Goal: Task Accomplishment & Management: Use online tool/utility

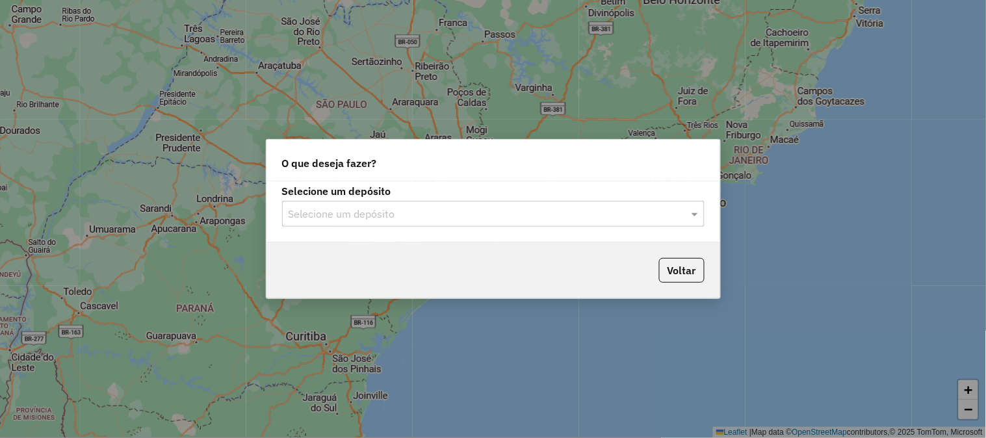
click at [373, 219] on input "text" at bounding box center [480, 215] width 383 height 16
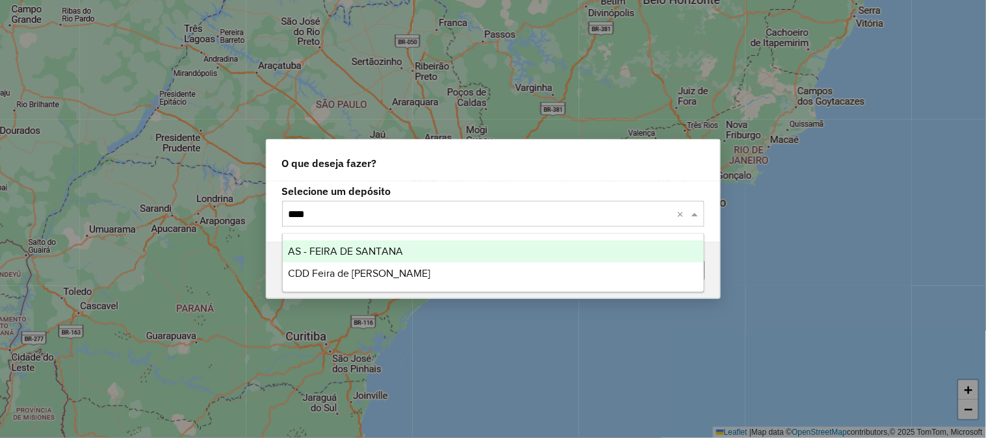
type input "*****"
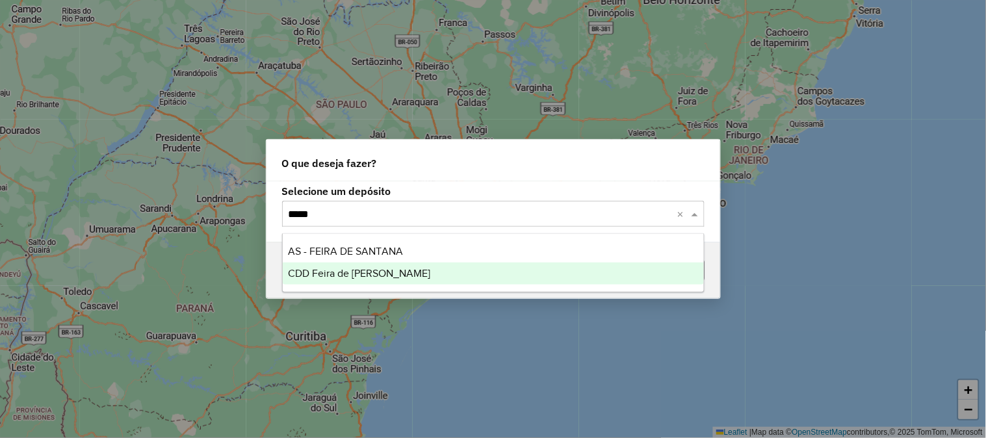
click at [346, 268] on span "CDD Feira de [PERSON_NAME]" at bounding box center [359, 273] width 142 height 11
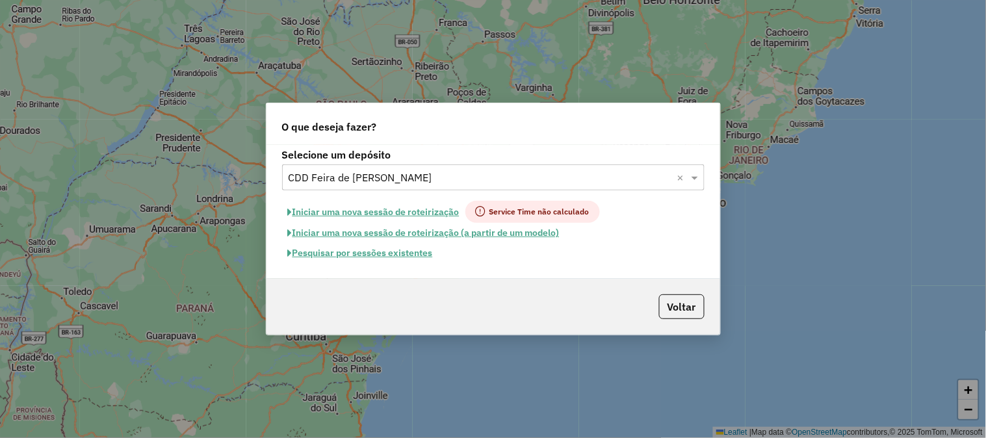
click at [397, 253] on button "Pesquisar por sessões existentes" at bounding box center [360, 253] width 157 height 20
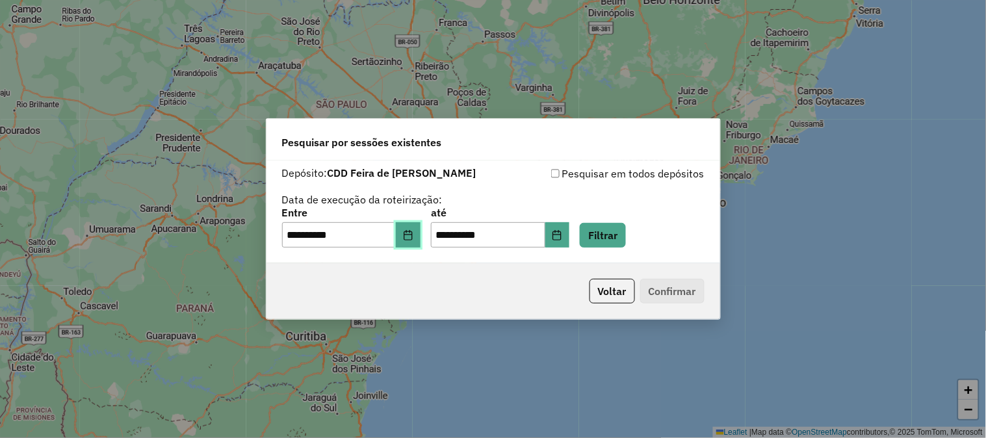
click at [406, 233] on button "Choose Date" at bounding box center [408, 235] width 25 height 26
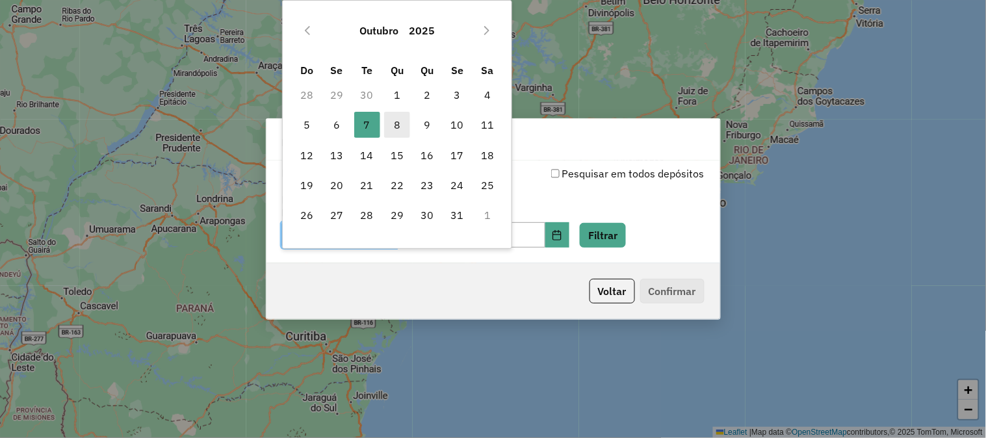
click at [398, 124] on span "8" at bounding box center [397, 125] width 26 height 26
type input "**********"
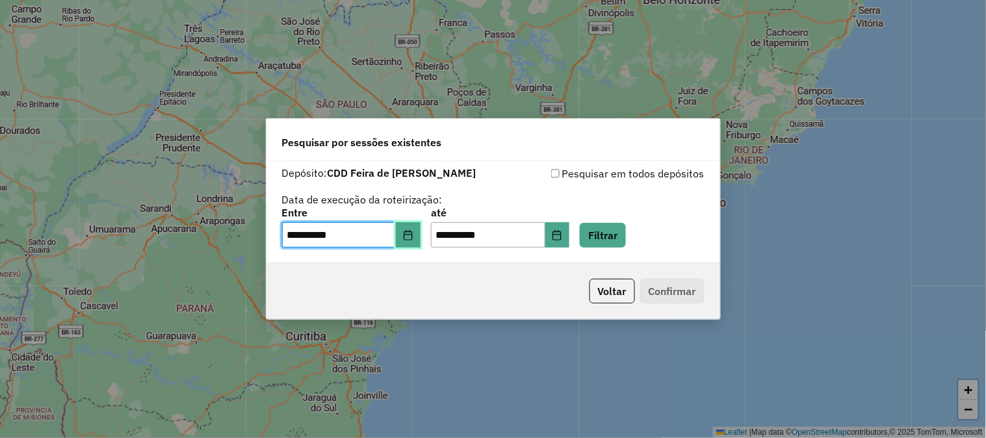
click at [412, 239] on icon "Choose Date" at bounding box center [408, 235] width 8 height 10
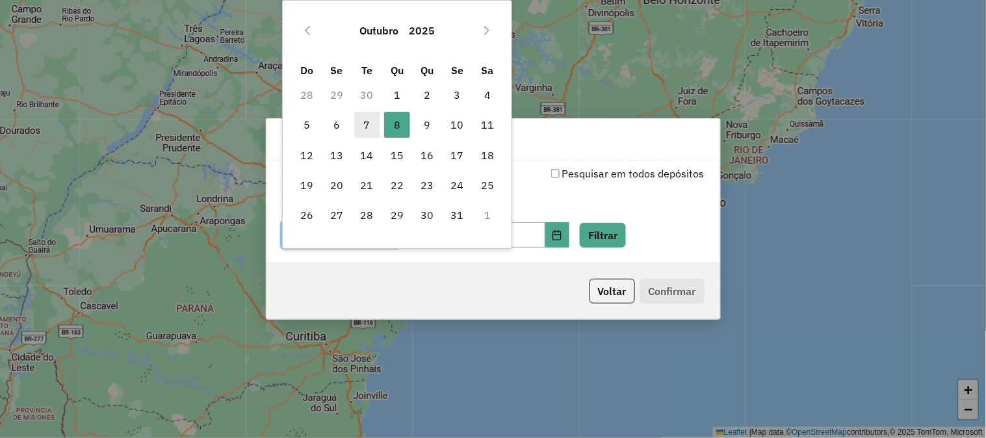
click at [360, 121] on span "7" at bounding box center [367, 125] width 26 height 26
type input "**********"
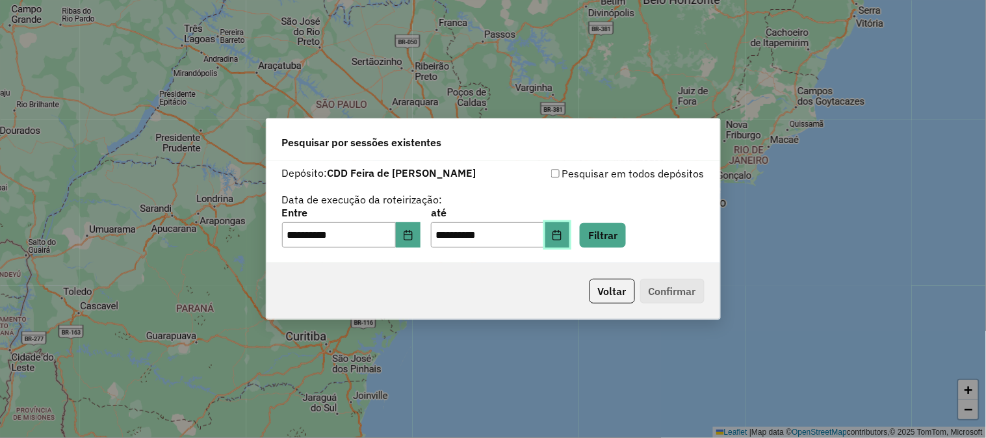
click at [562, 235] on icon "Choose Date" at bounding box center [557, 235] width 10 height 10
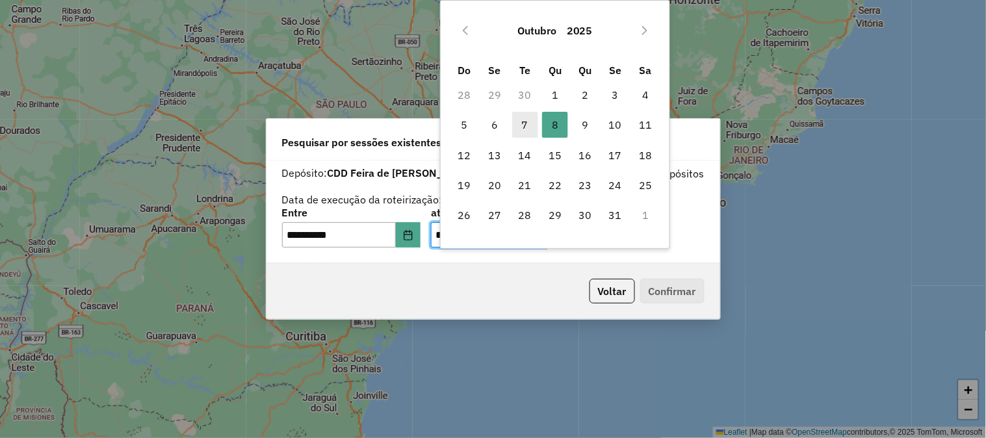
click at [529, 128] on span "7" at bounding box center [525, 125] width 26 height 26
type input "**********"
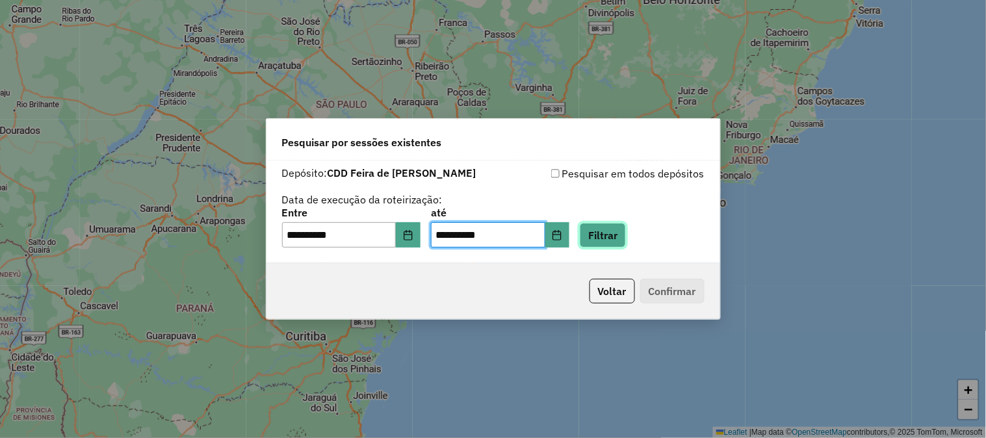
click at [626, 223] on button "Filtrar" at bounding box center [603, 235] width 46 height 25
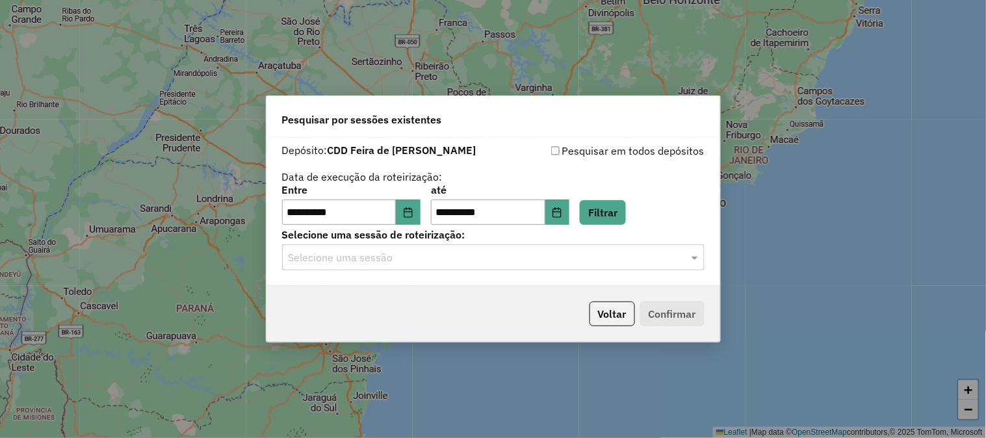
click at [394, 260] on input "text" at bounding box center [480, 258] width 383 height 16
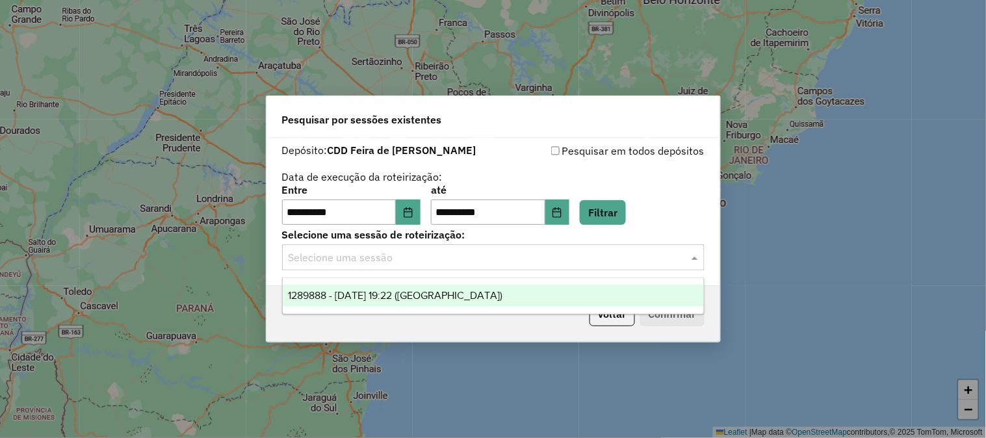
click at [415, 290] on span "1289888 - [DATE] 19:22 ([GEOGRAPHIC_DATA])" at bounding box center [395, 295] width 214 height 11
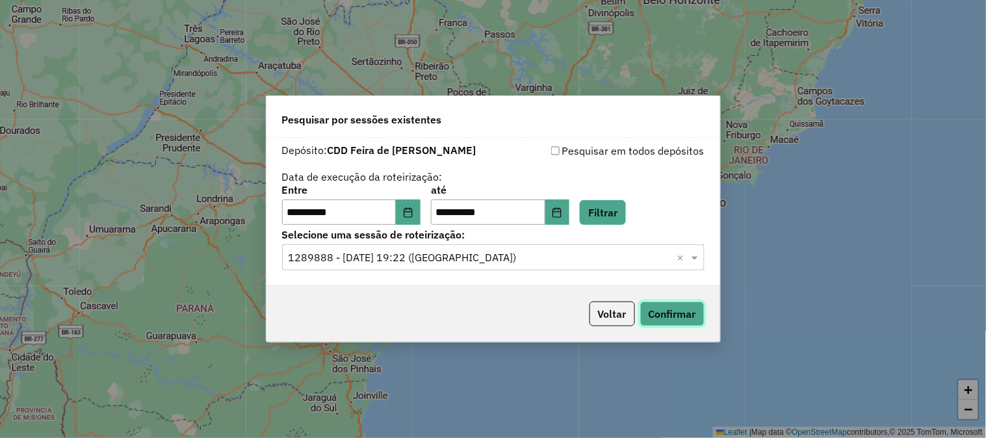
click at [688, 309] on button "Confirmar" at bounding box center [672, 314] width 64 height 25
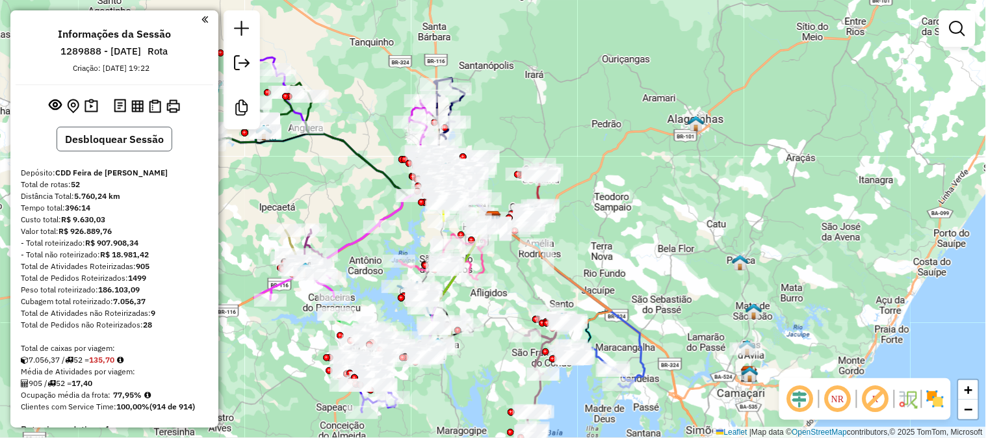
click at [120, 148] on button "Desbloquear Sessão" at bounding box center [115, 139] width 116 height 25
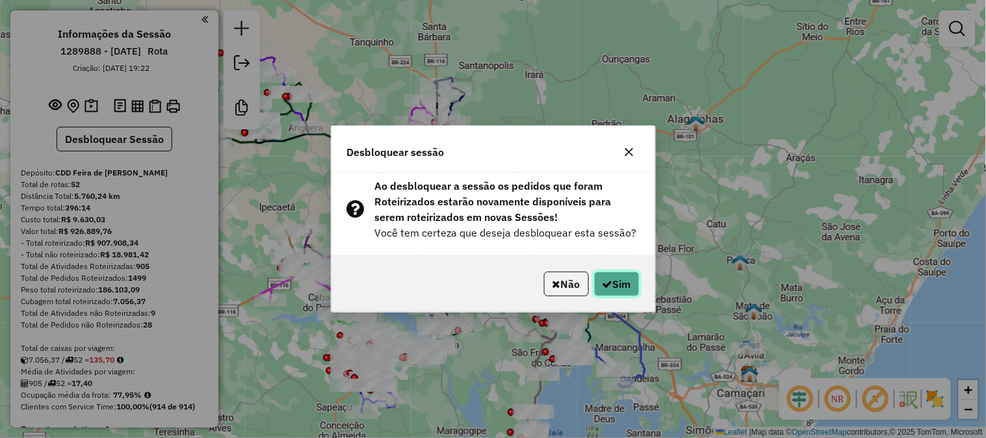
click at [594, 281] on button "Sim" at bounding box center [616, 284] width 45 height 25
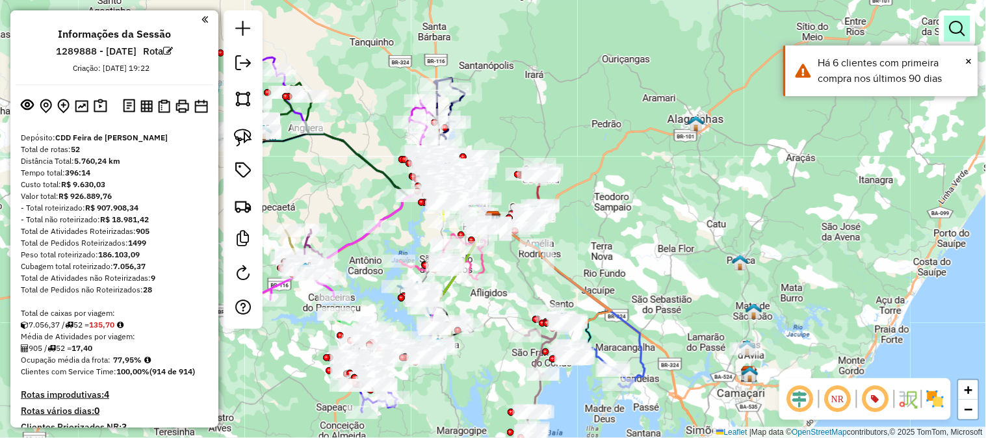
click at [962, 26] on em at bounding box center [957, 29] width 16 height 16
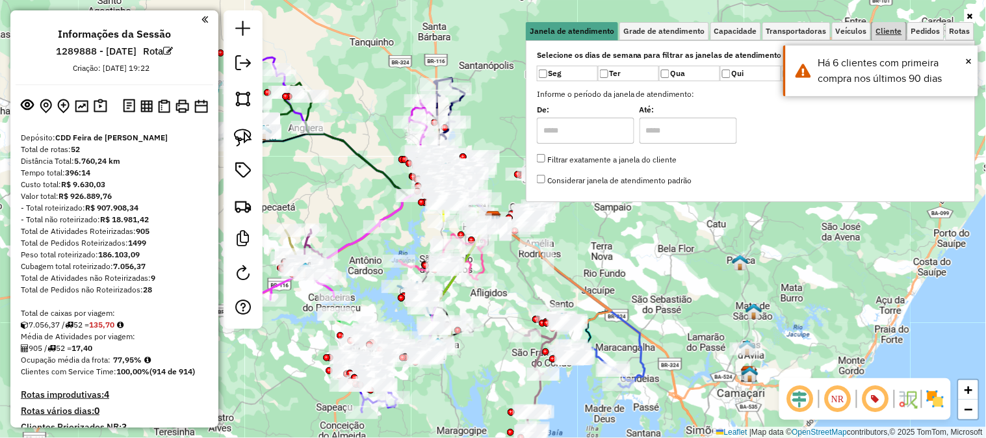
click at [898, 32] on span "Cliente" at bounding box center [889, 31] width 26 height 8
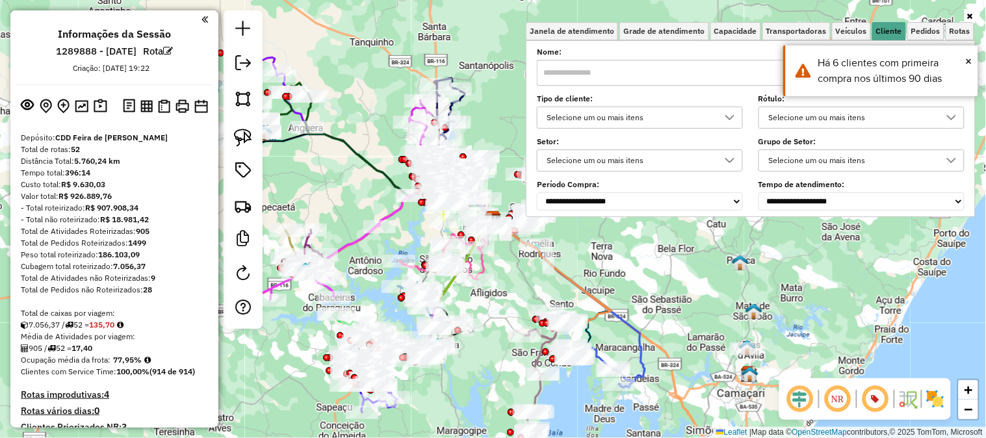
click at [576, 114] on div "Selecione um ou mais itens" at bounding box center [630, 117] width 175 height 21
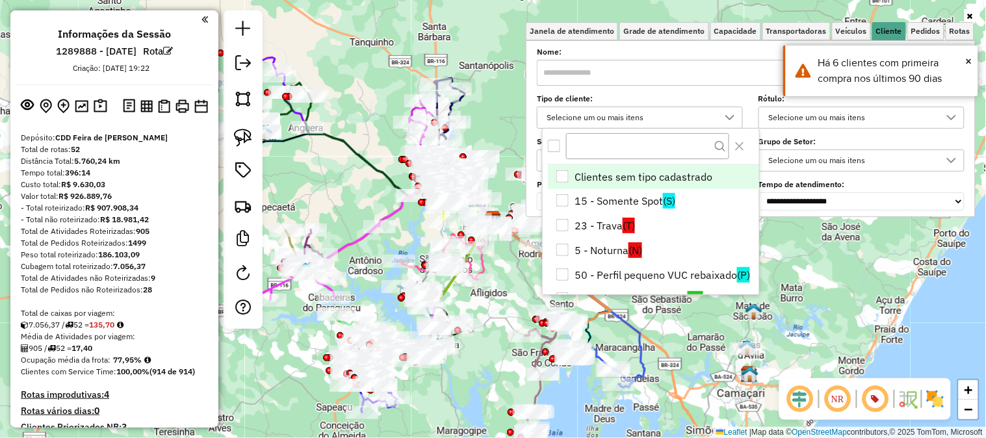
scroll to position [7, 44]
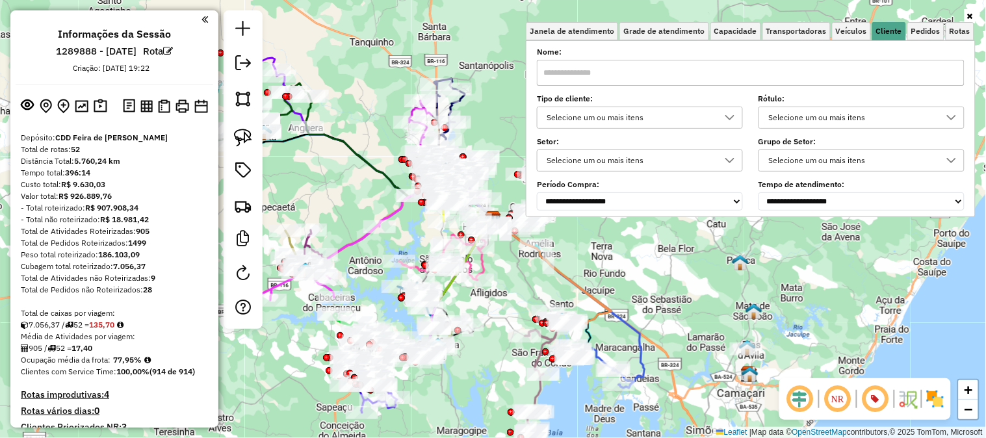
click at [597, 118] on div "Selecione um ou mais itens" at bounding box center [630, 117] width 175 height 21
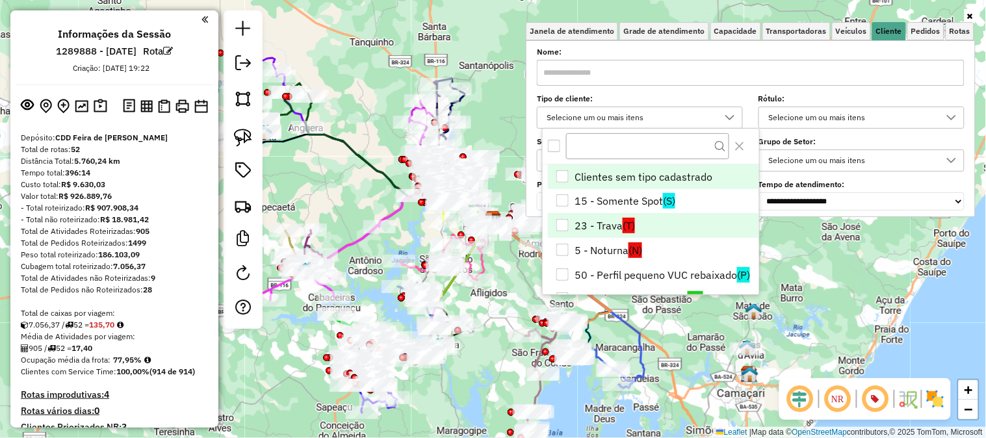
scroll to position [72, 0]
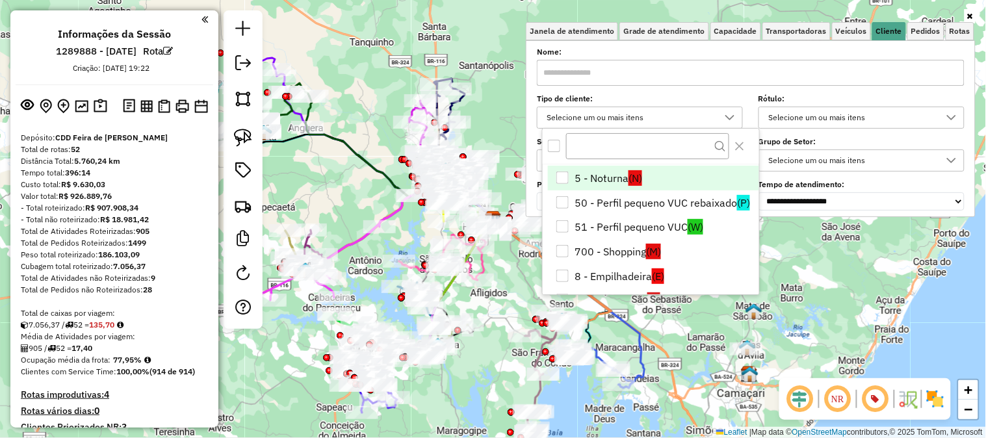
click at [598, 178] on li "5 - Noturna (N)" at bounding box center [653, 178] width 211 height 25
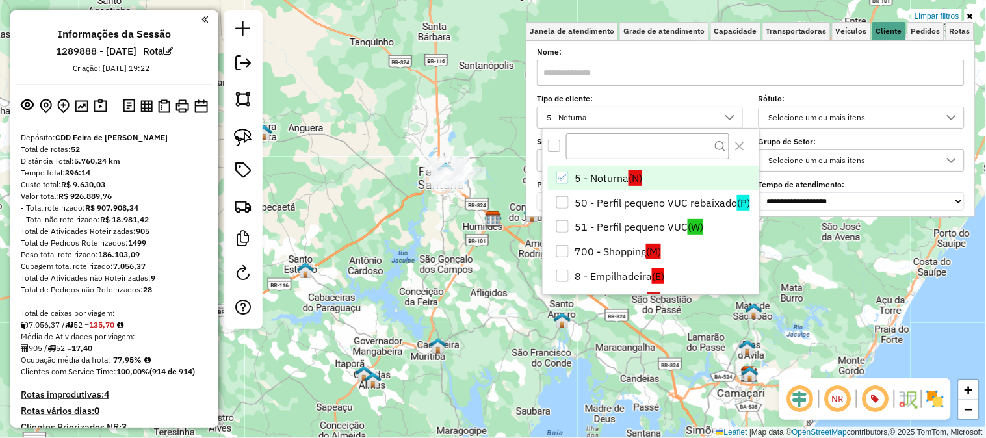
click at [480, 128] on div "Limpar filtros Janela de atendimento Grade de atendimento Capacidade Transporta…" at bounding box center [493, 219] width 986 height 438
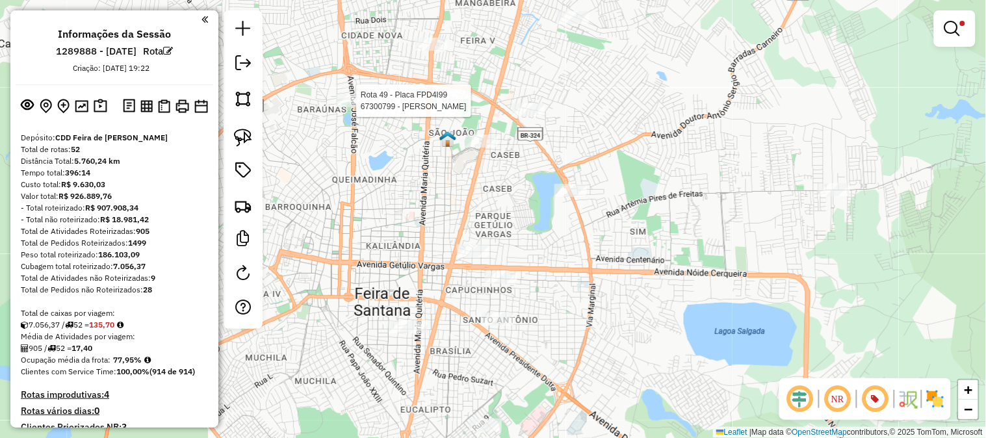
select select "**********"
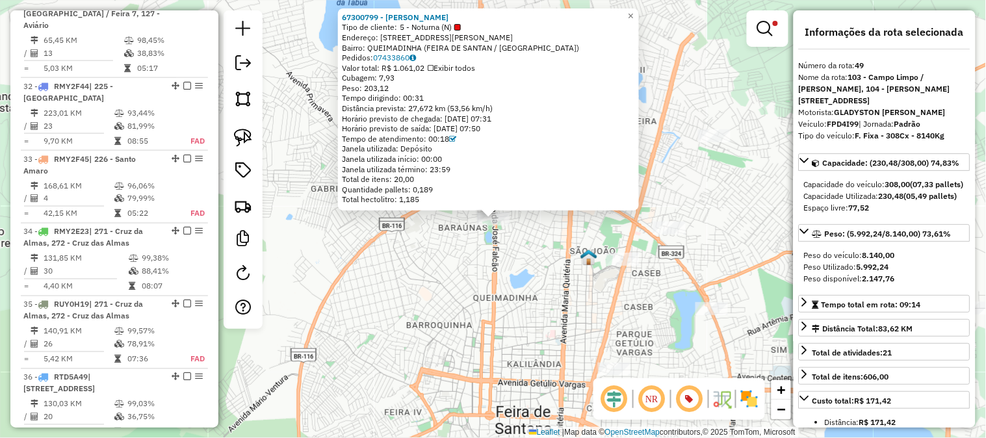
scroll to position [4260, 0]
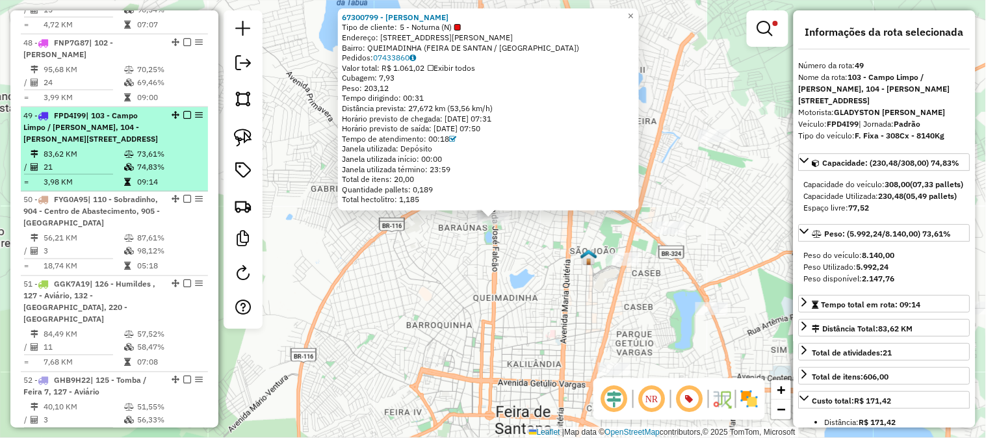
click at [134, 110] on div "49 - FPD4I99 | 103 - Campo Limpo / Gabriela, 104 - Gabriela - Asa branca, 136 -…" at bounding box center [92, 127] width 138 height 35
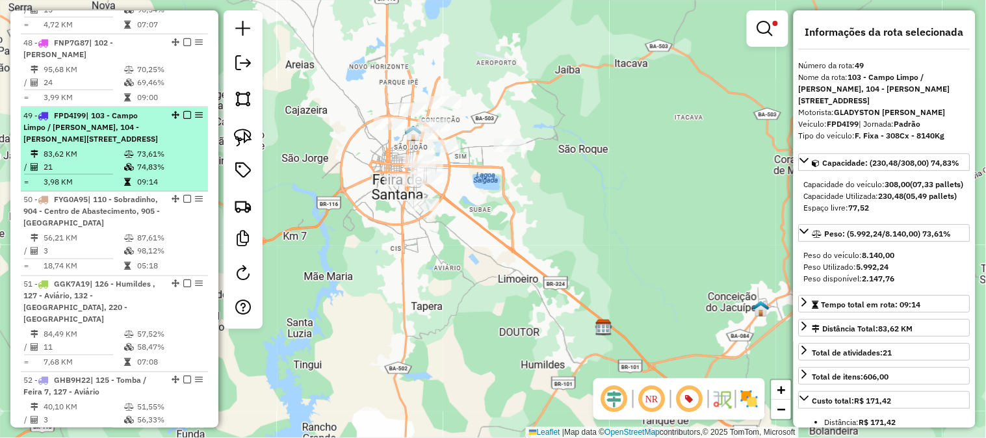
click at [133, 110] on div "49 - FPD4I99 | 103 - Campo Limpo / Gabriela, 104 - Gabriela - Asa branca, 136 -…" at bounding box center [92, 127] width 138 height 35
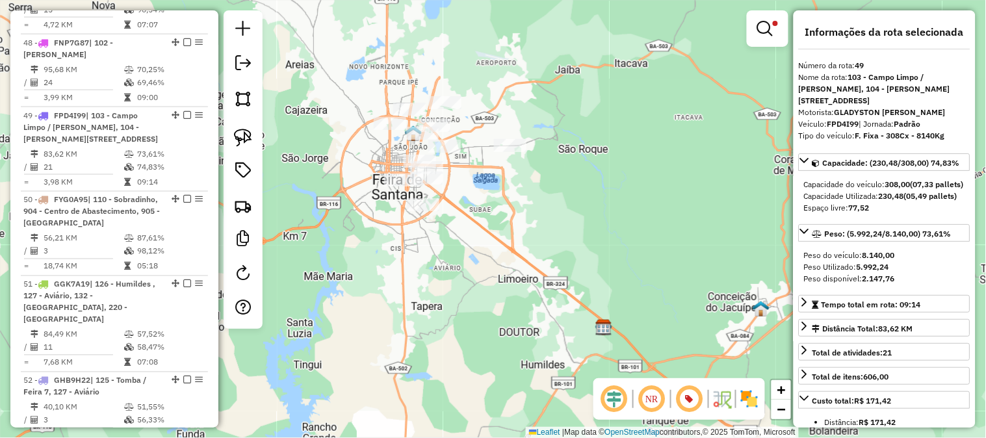
drag, startPoint x: 860, startPoint y: 122, endPoint x: 829, endPoint y: 122, distance: 30.5
click at [829, 122] on strong "FPD4I99" at bounding box center [843, 124] width 32 height 10
copy strong "FPD4I99"
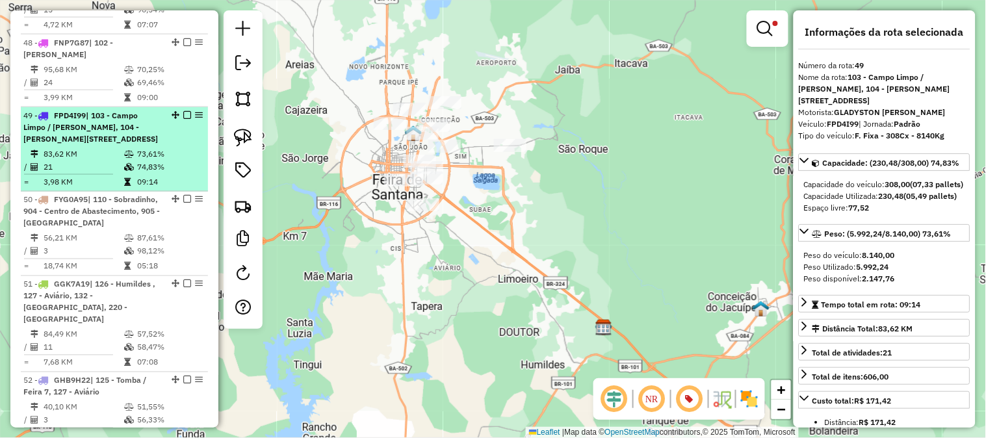
click at [183, 111] on em at bounding box center [187, 115] width 8 height 8
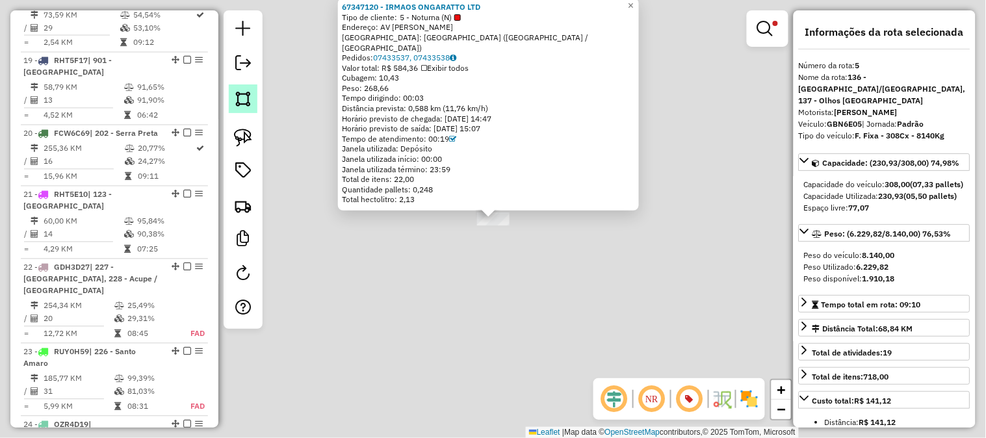
scroll to position [849, 0]
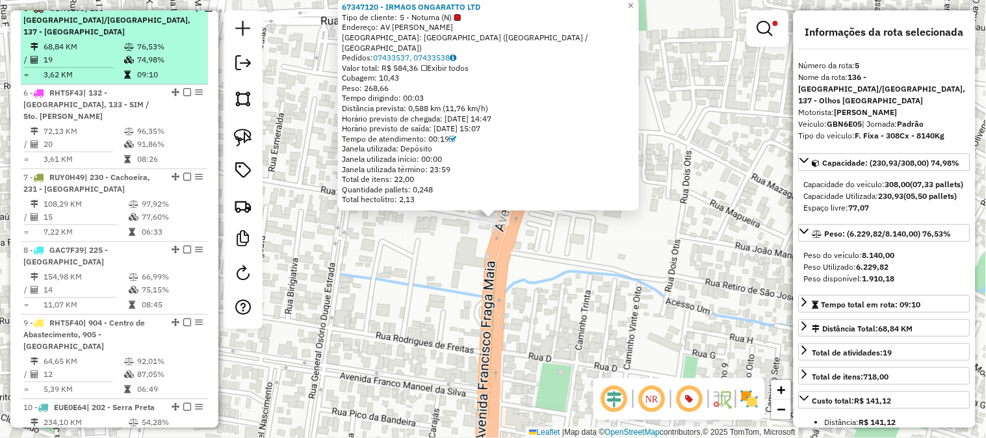
click at [151, 38] on div "5 - GBN6E05 | 136 - Cidade Nova/Mangabeira, 137 - Olhos DAgua das Moças" at bounding box center [106, 20] width 167 height 35
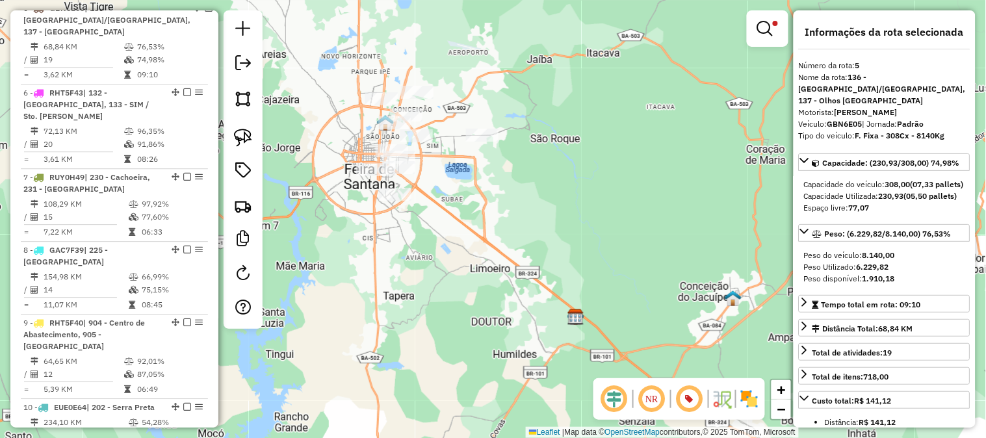
drag, startPoint x: 862, startPoint y: 122, endPoint x: 830, endPoint y: 122, distance: 32.5
click at [830, 122] on strong "GBN6E05" at bounding box center [844, 124] width 35 height 10
copy strong "GBN6E05"
drag, startPoint x: 862, startPoint y: 125, endPoint x: 830, endPoint y: 122, distance: 32.0
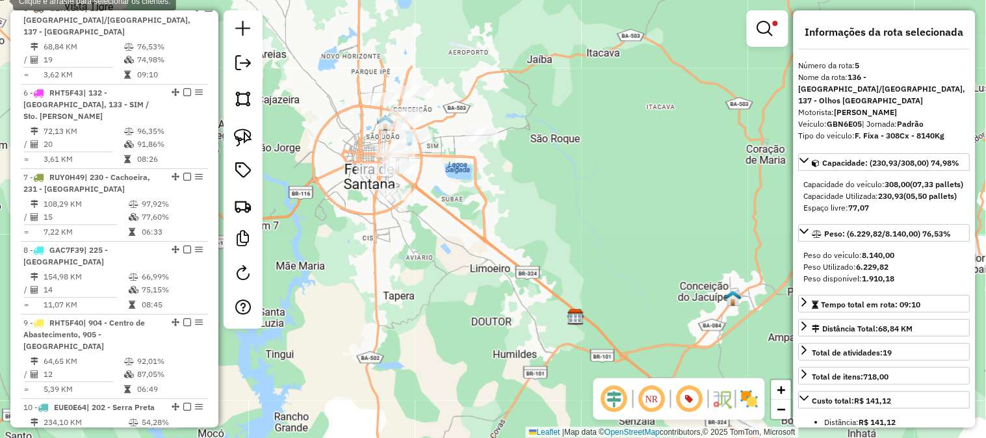
click at [830, 122] on strong "GBN6E05" at bounding box center [844, 124] width 35 height 10
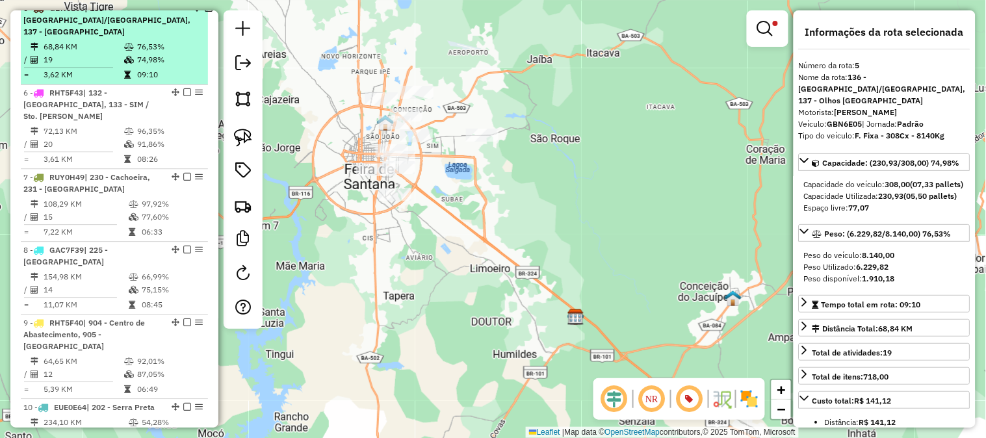
click at [205, 12] on em at bounding box center [209, 8] width 8 height 8
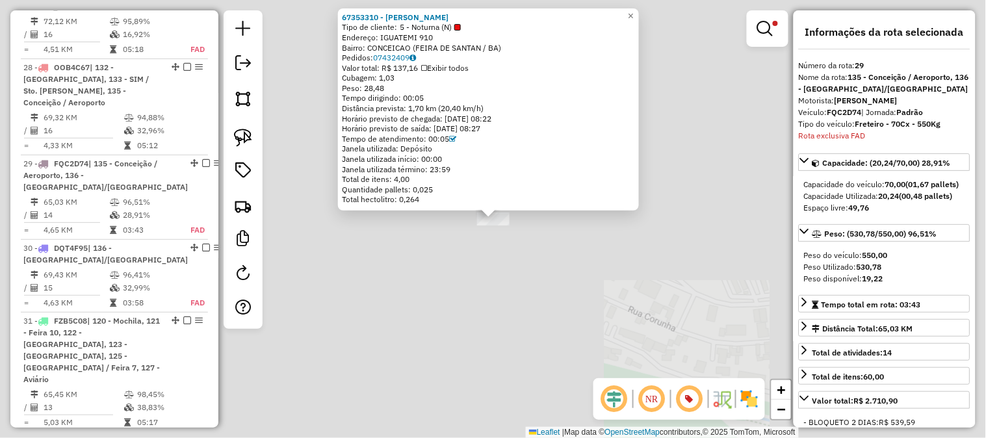
scroll to position [2609, 0]
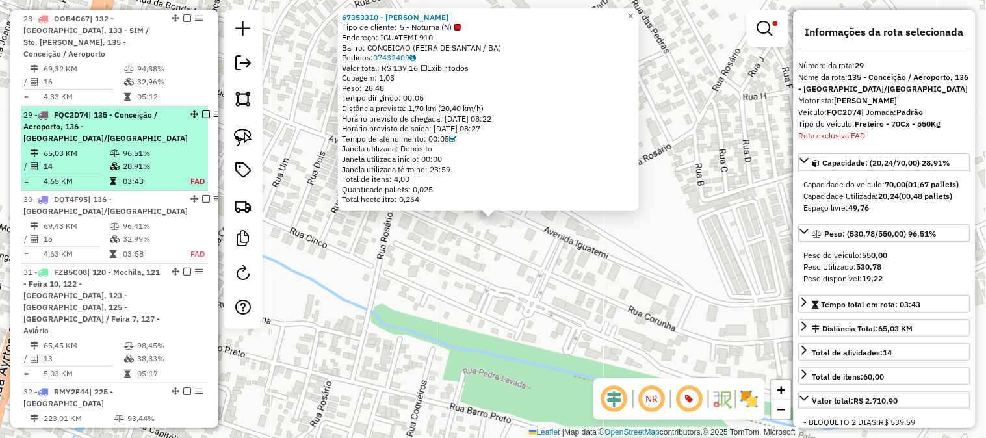
click at [162, 109] on div "29 - FQC2D74 | 135 - Conceição / Aeroporto, 136 - Cidade Nova/Mangabeira" at bounding box center [114, 126] width 182 height 35
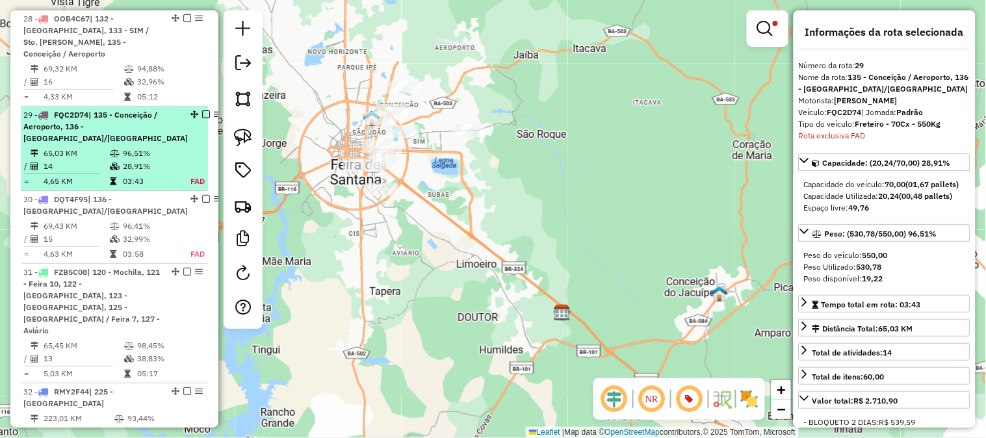
click at [162, 109] on div "29 - FQC2D74 | 135 - Conceição / Aeroporto, 136 - Cidade Nova/Mangabeira" at bounding box center [114, 126] width 182 height 35
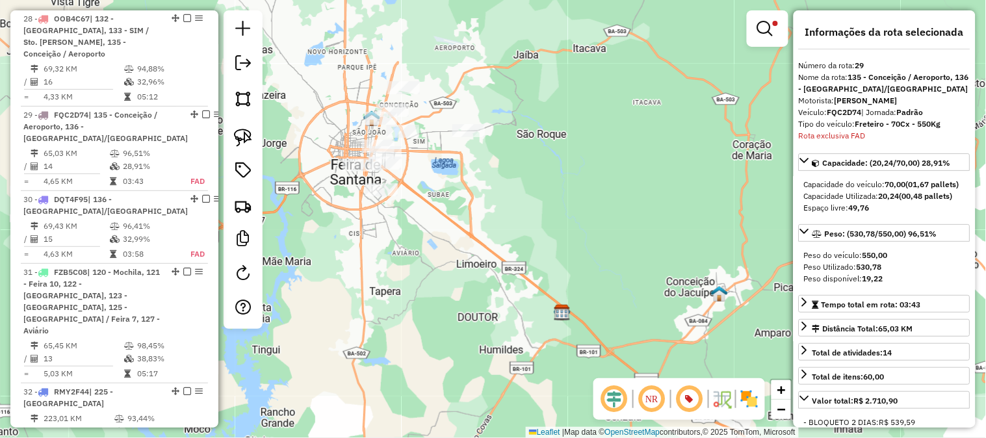
drag, startPoint x: 862, startPoint y: 112, endPoint x: 820, endPoint y: 116, distance: 42.4
click at [829, 109] on strong "FQC2D74" at bounding box center [844, 112] width 34 height 10
copy strong "FQC2D74"
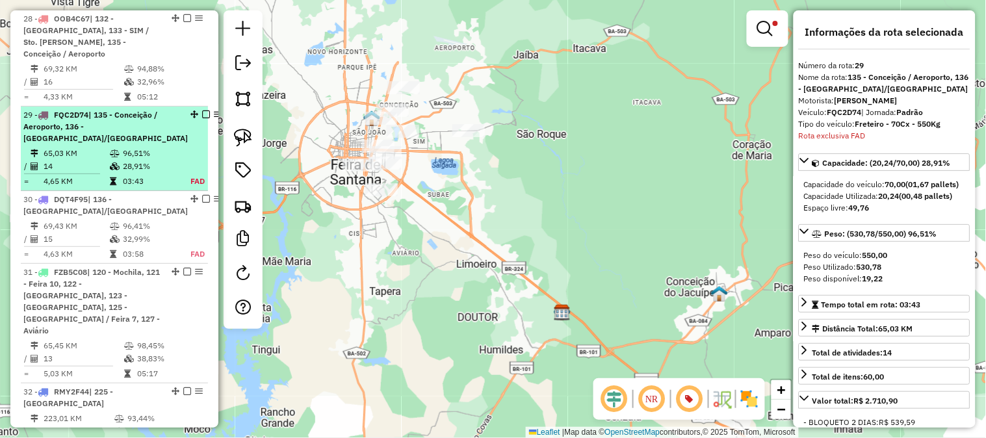
click at [202, 110] on em at bounding box center [206, 114] width 8 height 8
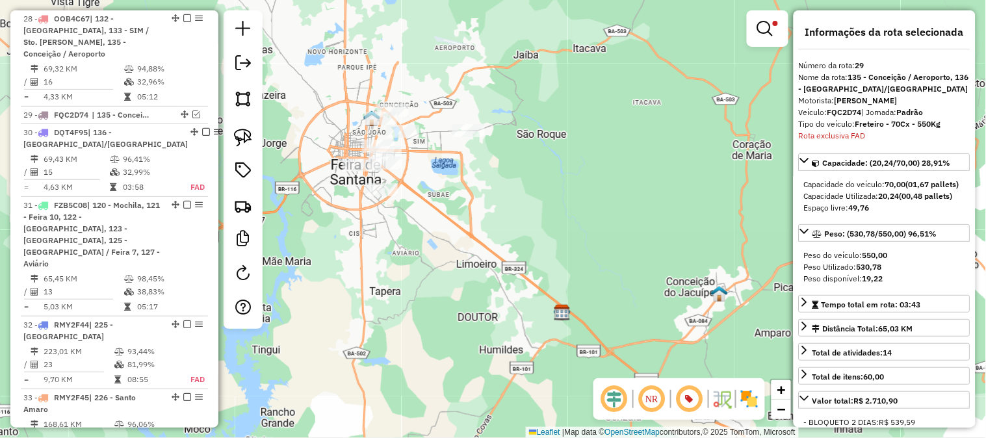
drag, startPoint x: 498, startPoint y: 108, endPoint x: 534, endPoint y: 109, distance: 36.4
click at [530, 108] on div "Limpar filtros Janela de atendimento Grade de atendimento Capacidade Transporta…" at bounding box center [493, 219] width 986 height 438
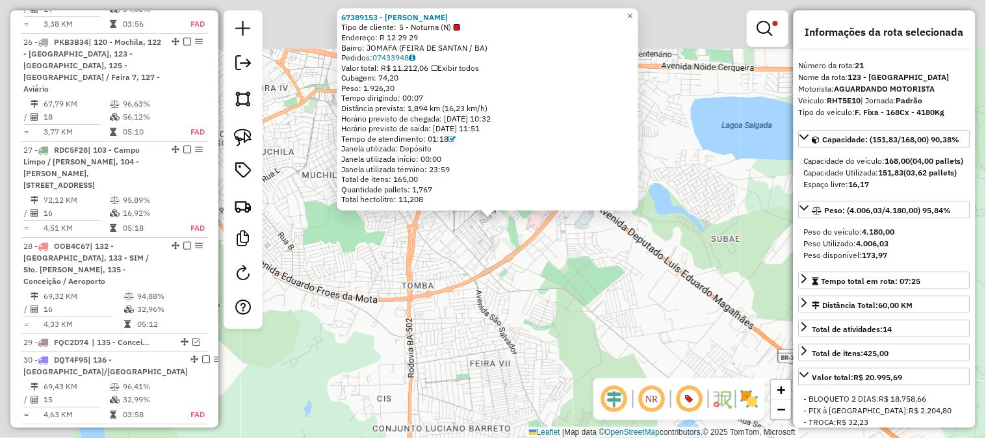
scroll to position [1958, 0]
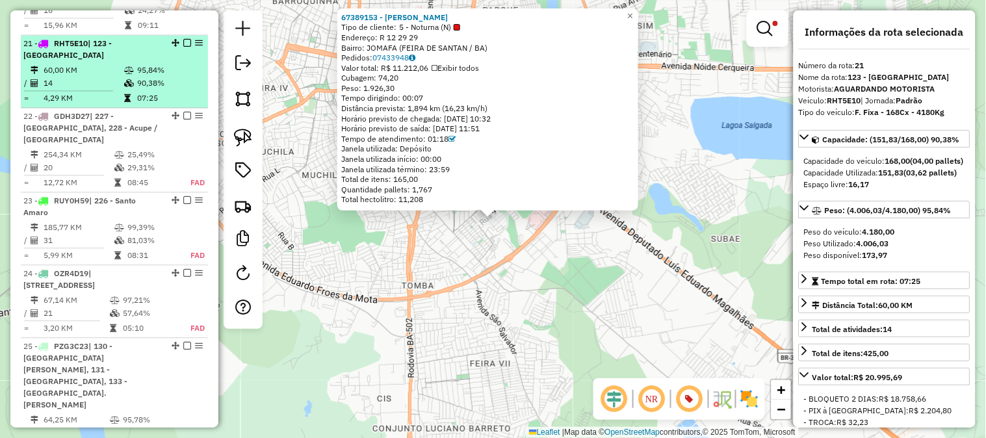
click at [139, 77] on td "90,38%" at bounding box center [169, 83] width 66 height 13
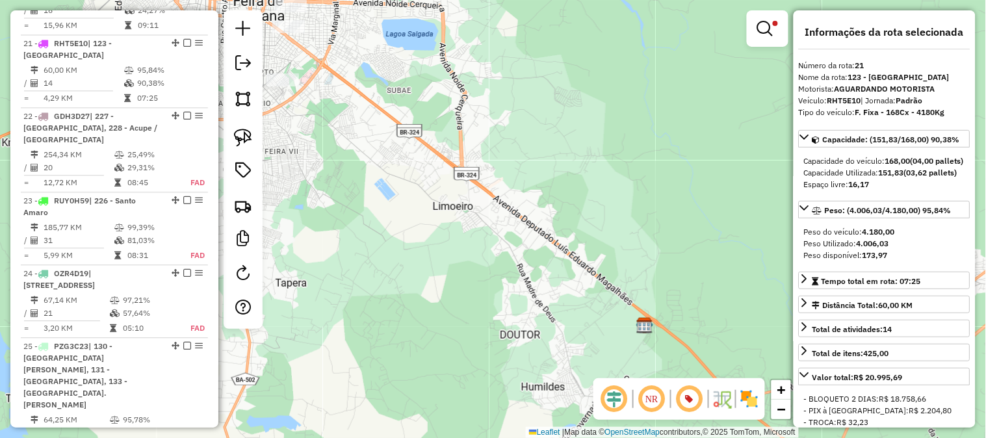
drag, startPoint x: 862, startPoint y: 100, endPoint x: 829, endPoint y: 96, distance: 33.5
click at [829, 96] on div "Veículo: RHT5E10 | Jornada: Padrão" at bounding box center [885, 101] width 172 height 12
copy strong "RHT5E10"
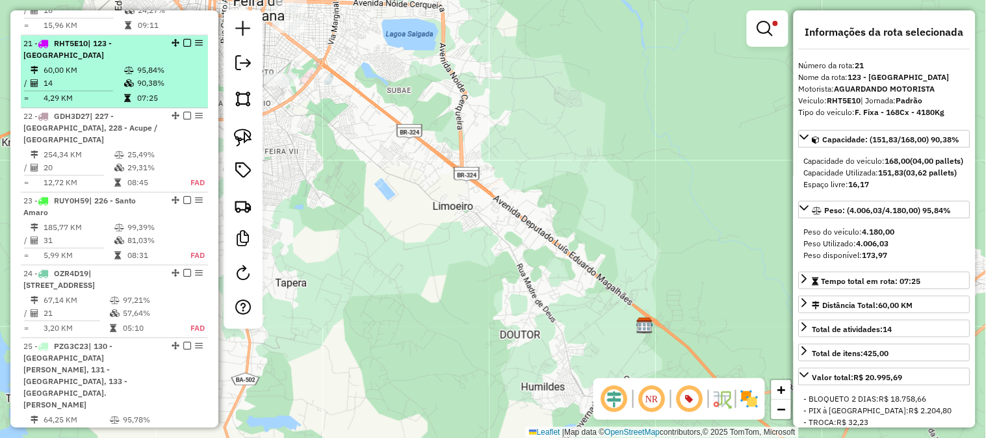
click at [183, 39] on em at bounding box center [187, 43] width 8 height 8
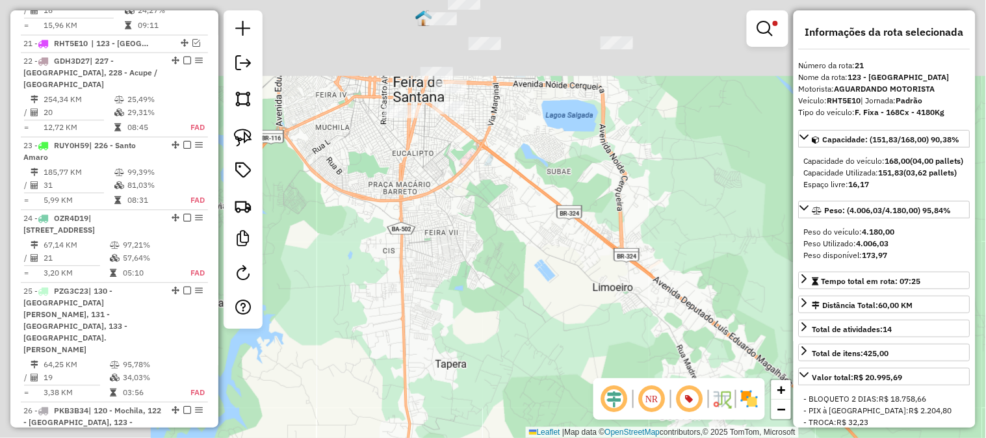
drag, startPoint x: 432, startPoint y: 120, endPoint x: 620, endPoint y: 213, distance: 209.6
click at [619, 212] on div "Limpar filtros Janela de atendimento Grade de atendimento Capacidade Transporta…" at bounding box center [493, 219] width 986 height 438
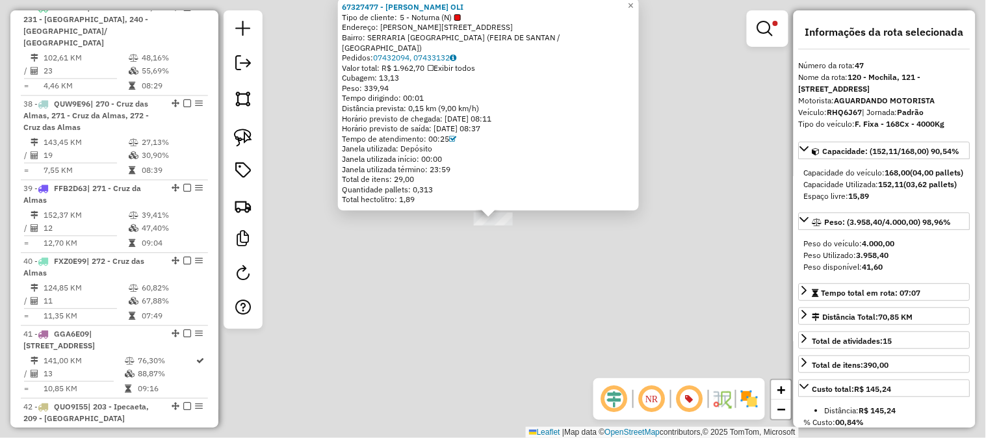
scroll to position [3926, 0]
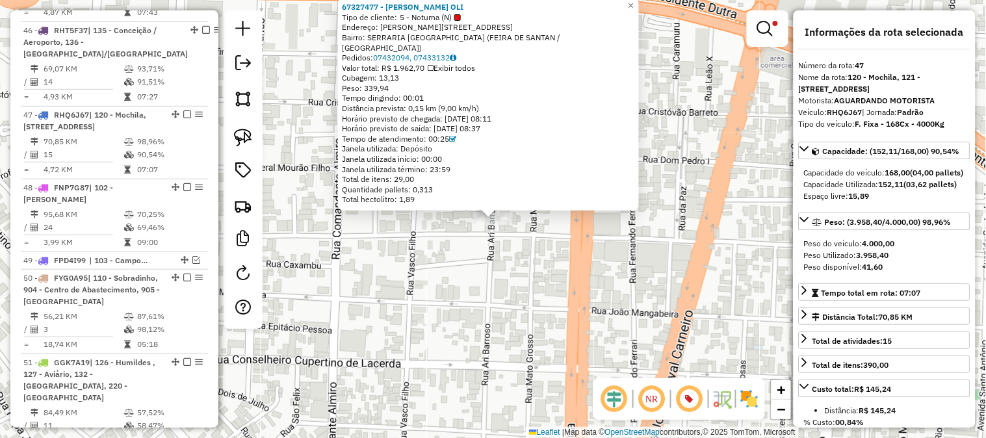
drag, startPoint x: 861, startPoint y: 111, endPoint x: 828, endPoint y: 110, distance: 33.2
click at [828, 110] on strong "RHQ6J67" at bounding box center [844, 112] width 35 height 10
copy strong "RHQ6J67"
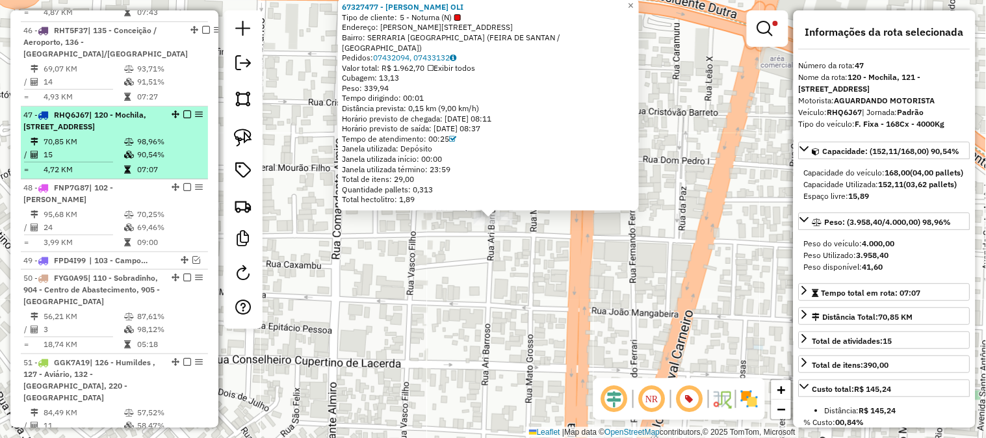
click at [183, 110] on em at bounding box center [187, 114] width 8 height 8
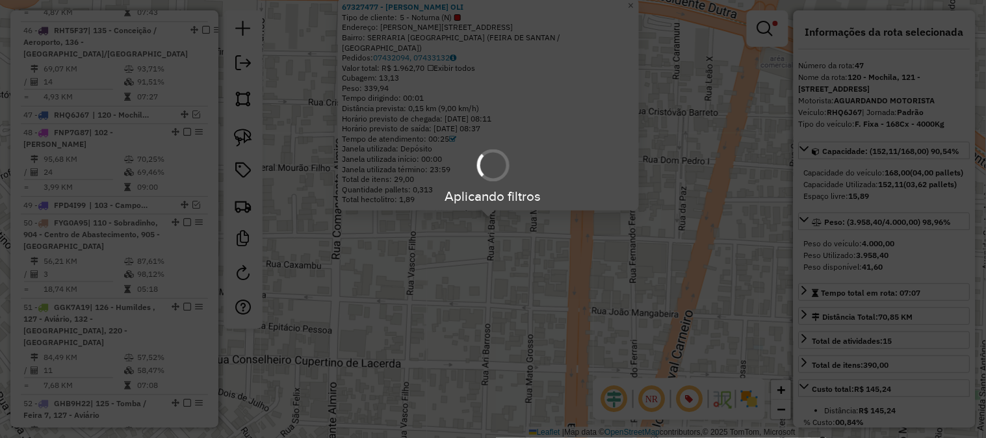
click at [616, 281] on div "67327477 - NADILSON SANTANA OLI Tipo de cliente: 5 - Noturna (N) Endereço: R Ar…" at bounding box center [493, 219] width 986 height 438
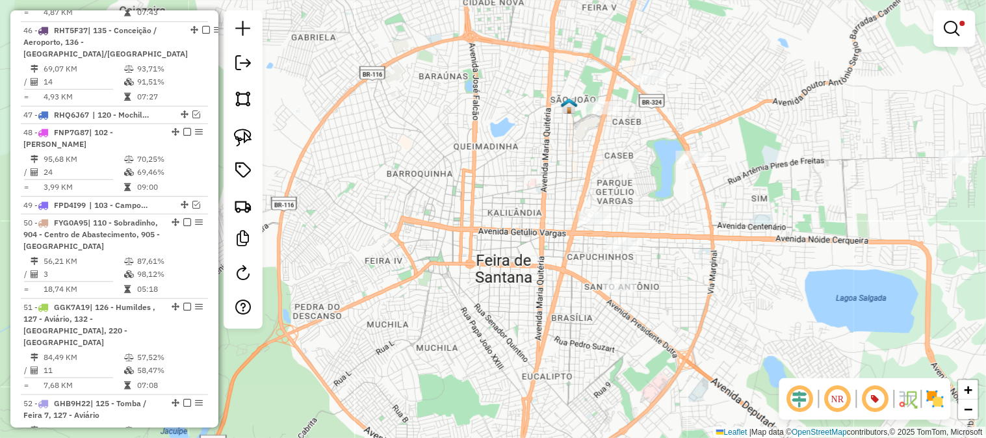
drag, startPoint x: 775, startPoint y: 198, endPoint x: 675, endPoint y: 226, distance: 103.9
click at [675, 226] on div "Limpar filtros Janela de atendimento Grade de atendimento Capacidade Transporta…" at bounding box center [493, 219] width 986 height 438
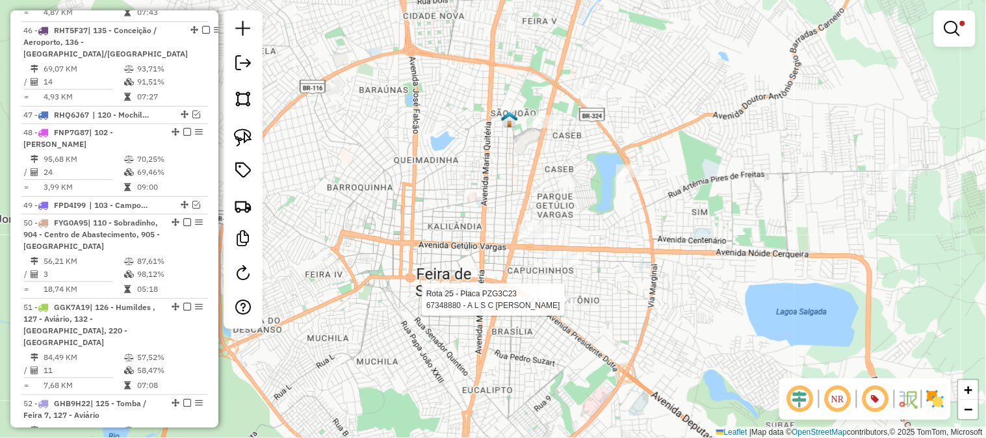
select select "**********"
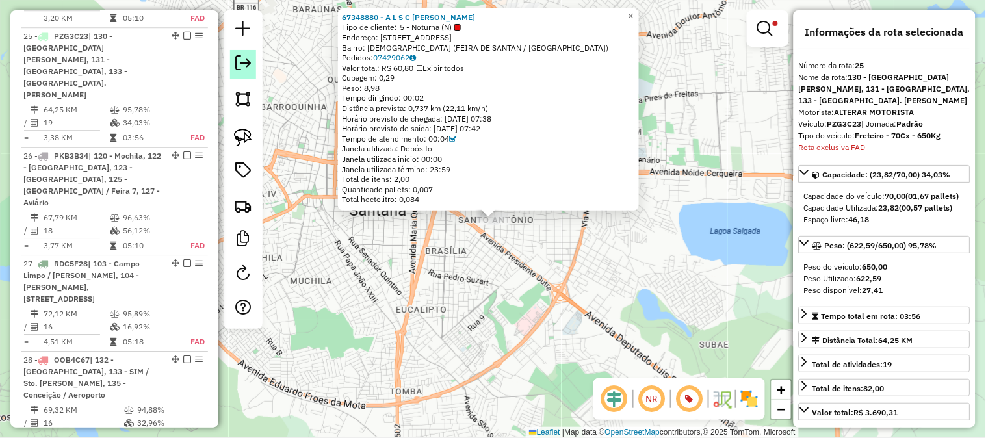
scroll to position [2207, 0]
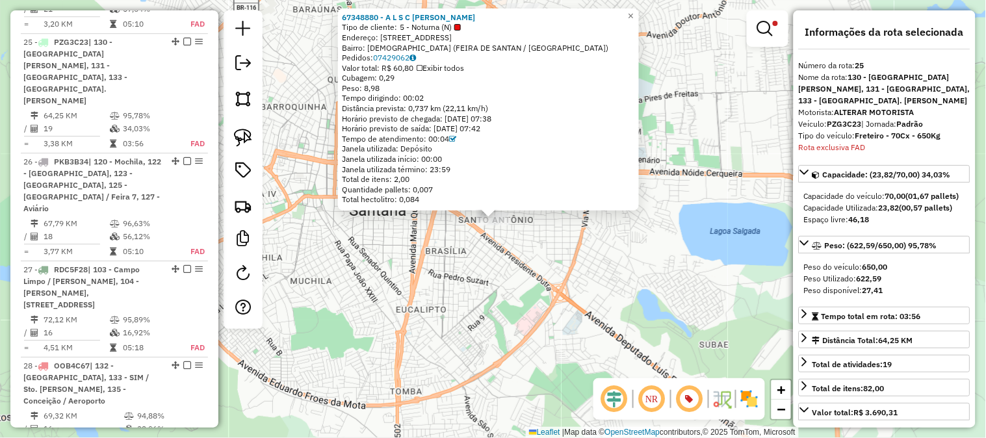
drag, startPoint x: 862, startPoint y: 112, endPoint x: 828, endPoint y: 111, distance: 33.8
click at [828, 118] on div "Veículo: PZG3C23 | Jornada: Padrão" at bounding box center [885, 124] width 172 height 12
copy strong "PZG3C23"
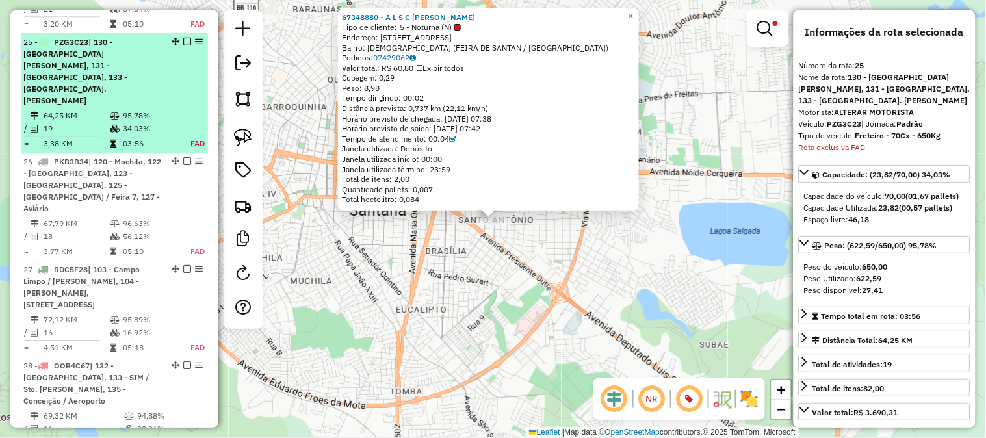
click at [185, 38] on em at bounding box center [187, 42] width 8 height 8
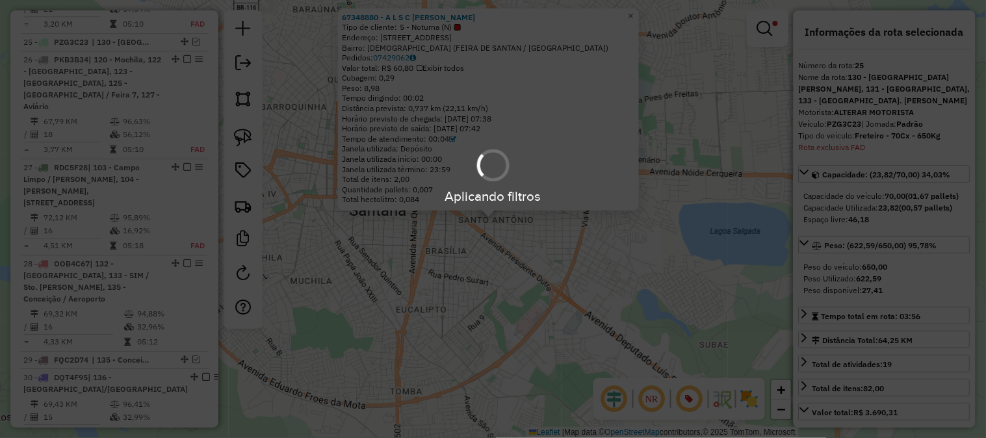
click at [562, 280] on div "67348880 - A L S C DE CARVALHO Tipo de cliente: 5 - Noturna (N) Endereço: R SAO…" at bounding box center [493, 219] width 986 height 438
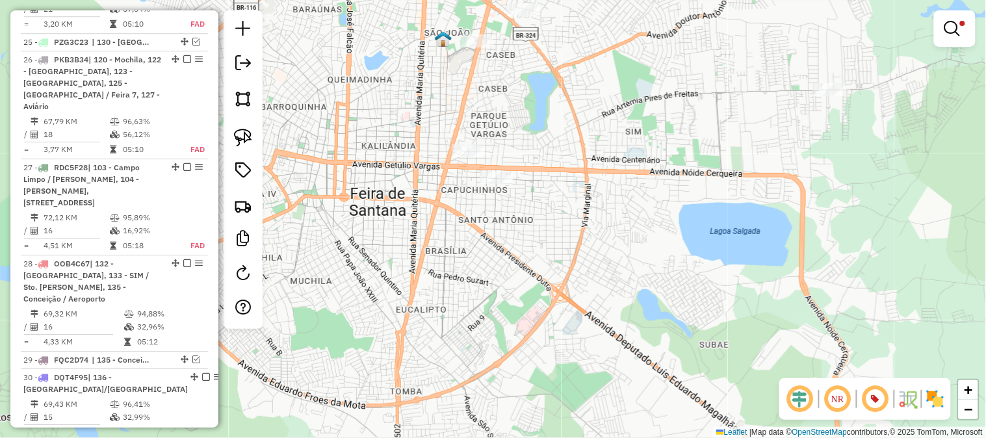
drag, startPoint x: 602, startPoint y: 150, endPoint x: 604, endPoint y: 200, distance: 49.5
click at [604, 200] on div "Limpar filtros Janela de atendimento Grade de atendimento Capacidade Transporta…" at bounding box center [493, 219] width 986 height 438
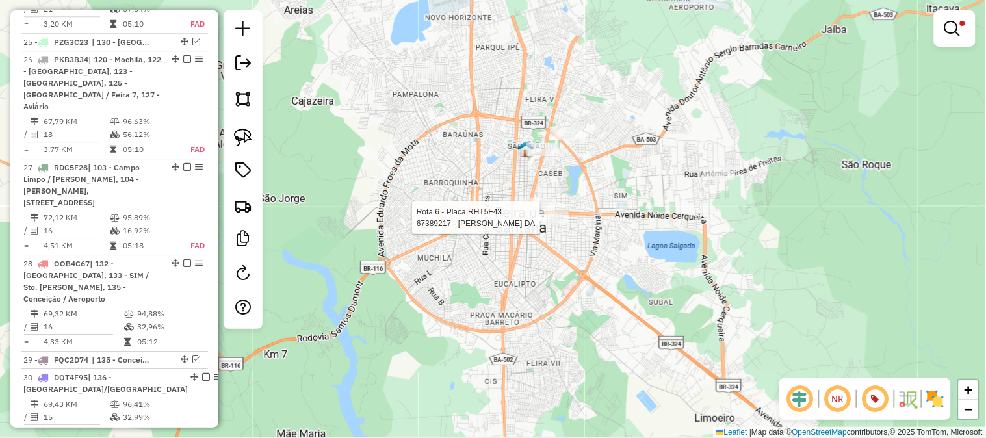
select select "**********"
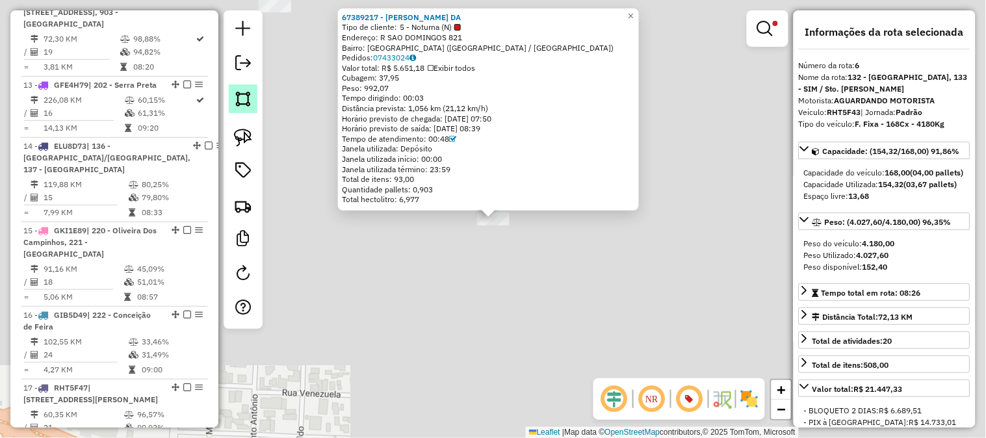
scroll to position [867, 0]
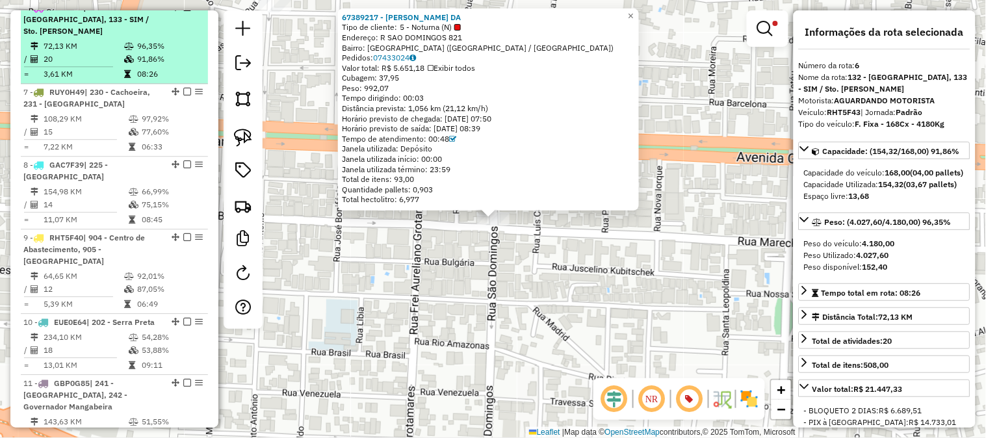
click at [153, 58] on td "91,86%" at bounding box center [169, 59] width 66 height 13
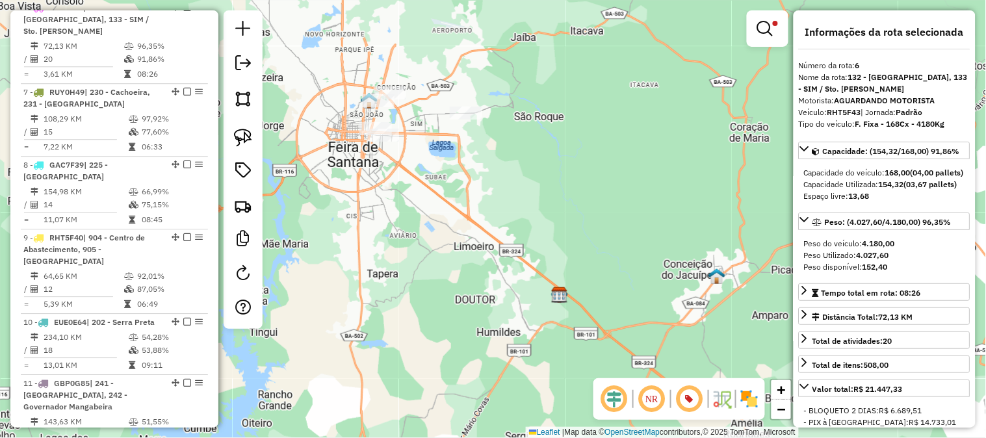
drag, startPoint x: 862, startPoint y: 112, endPoint x: 830, endPoint y: 110, distance: 31.9
click at [830, 110] on div "Veículo: RHT5F43 | Jornada: Padrão" at bounding box center [885, 113] width 172 height 12
copy strong "RHT5F43"
drag, startPoint x: 182, startPoint y: 15, endPoint x: 202, endPoint y: 42, distance: 33.9
click at [183, 11] on em at bounding box center [187, 7] width 8 height 8
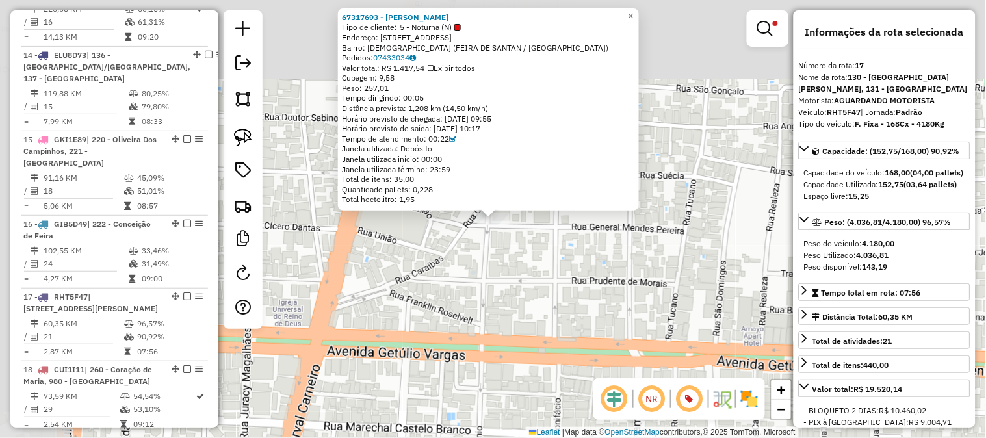
scroll to position [1623, 0]
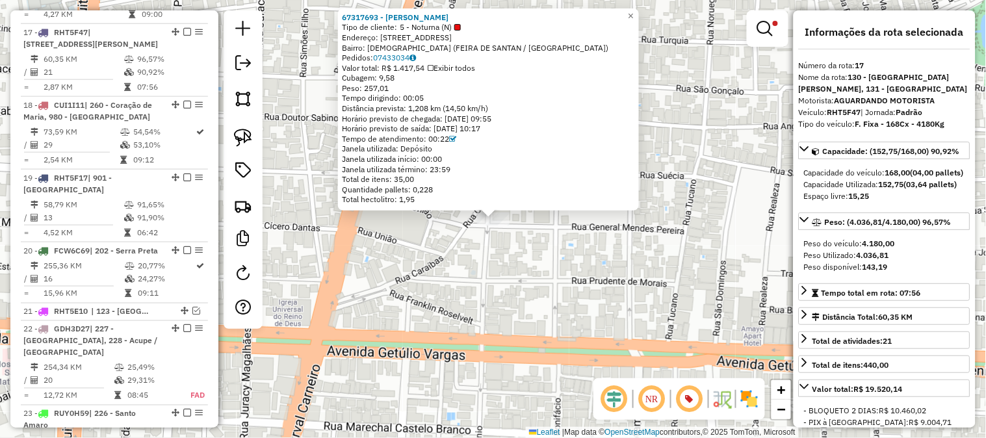
drag, startPoint x: 862, startPoint y: 112, endPoint x: 830, endPoint y: 114, distance: 31.9
click at [830, 114] on div "Veículo: RHT5F47 | Jornada: Padrão" at bounding box center [885, 113] width 172 height 12
copy strong "RHT5F47"
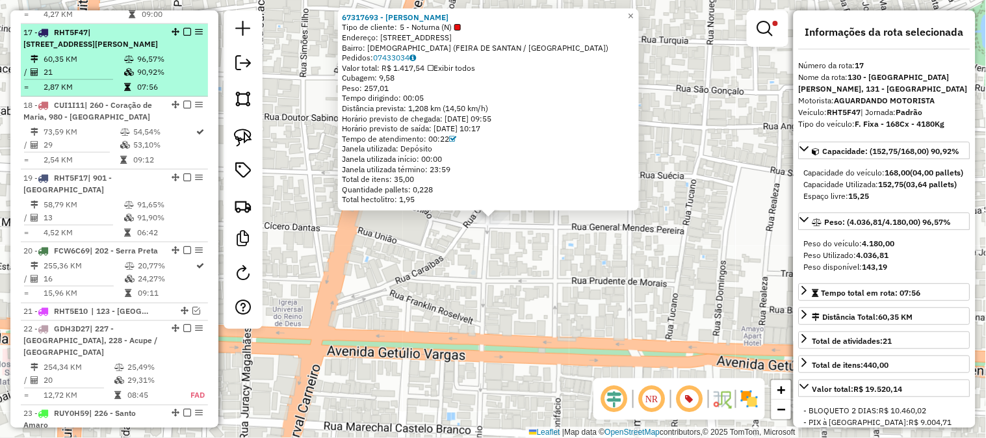
click at [183, 28] on em at bounding box center [187, 32] width 8 height 8
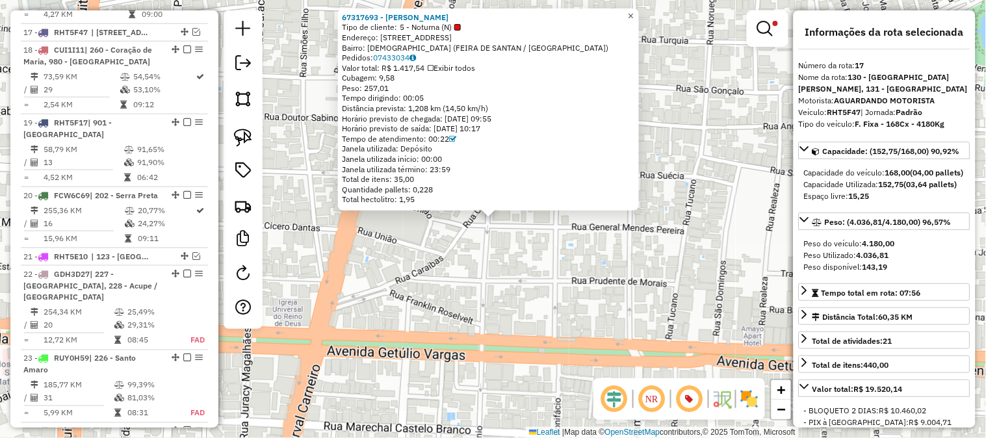
click at [639, 14] on link "×" at bounding box center [631, 16] width 16 height 16
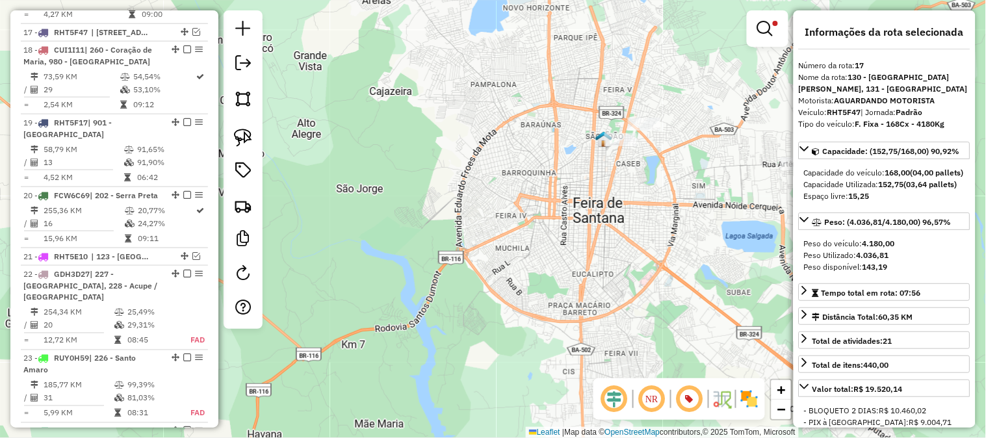
drag, startPoint x: 691, startPoint y: 99, endPoint x: 608, endPoint y: 138, distance: 92.2
click at [608, 138] on div "Rota 45 - Placa RHT5E07 67338331 - JOBSON SILVA Limpar filtros Janela de atendi…" at bounding box center [493, 219] width 986 height 438
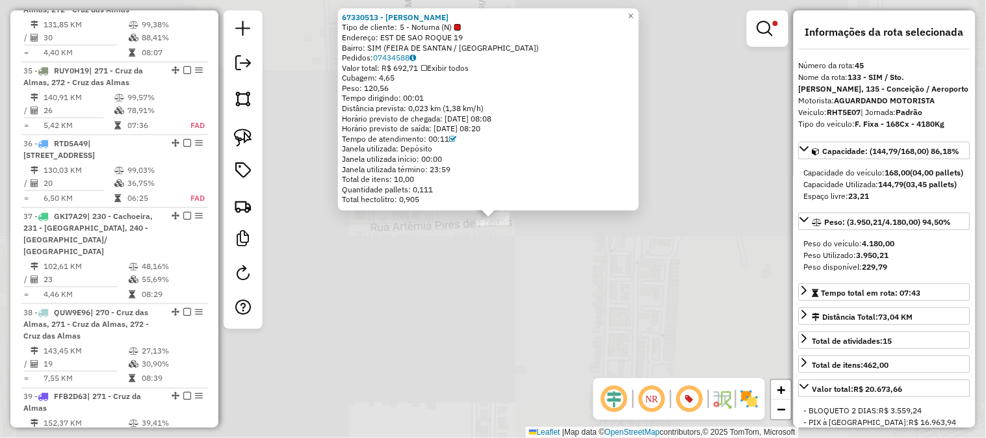
scroll to position [3591, 0]
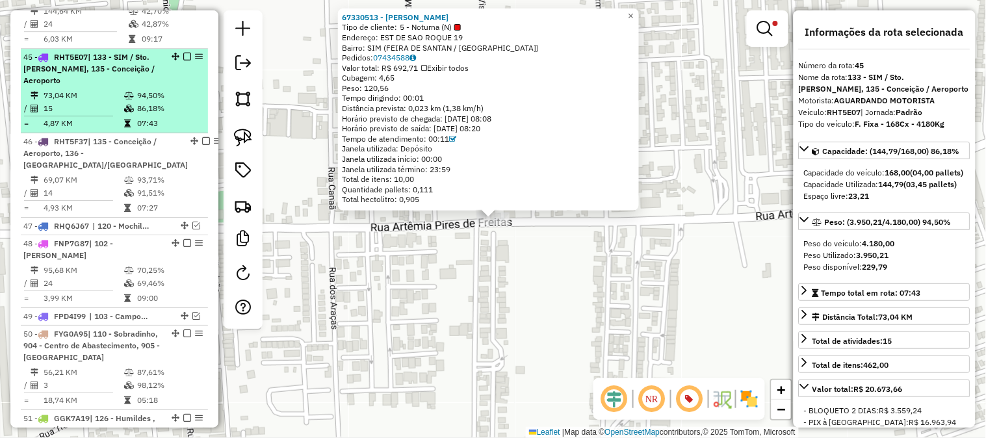
click at [121, 52] on span "| 133 - SIM / Sto. Antonio, 135 - Conceição / Aeroporto" at bounding box center [88, 68] width 131 height 33
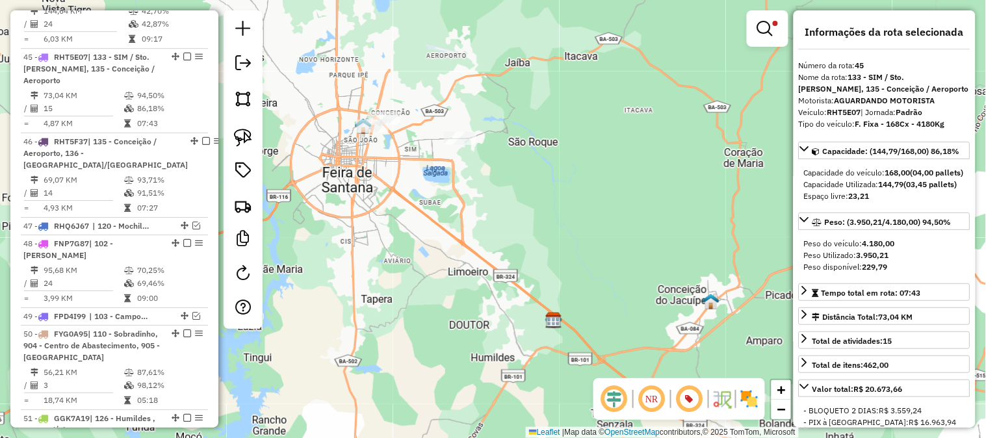
drag, startPoint x: 862, startPoint y: 108, endPoint x: 830, endPoint y: 110, distance: 32.0
click at [830, 110] on div "Veículo: RHT5E07 | Jornada: Padrão" at bounding box center [885, 113] width 172 height 12
click at [830, 110] on strong "RHT5E07" at bounding box center [844, 112] width 34 height 10
copy div "RHT5E07"
drag, startPoint x: 865, startPoint y: 111, endPoint x: 829, endPoint y: 110, distance: 35.8
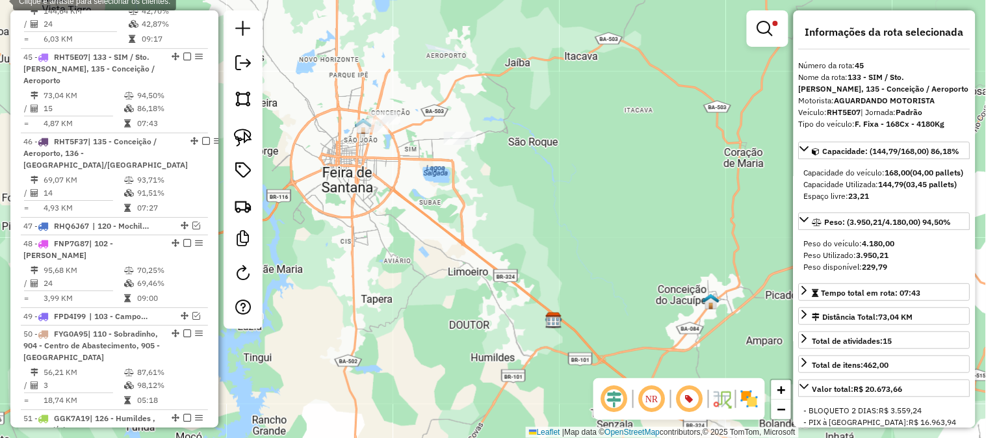
click at [829, 110] on div "Veículo: RHT5E07 | Jornada: Padrão" at bounding box center [885, 113] width 172 height 12
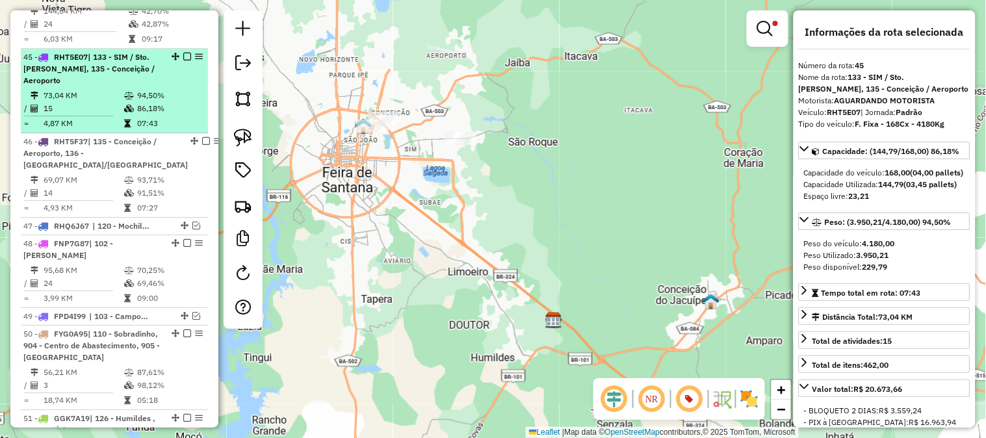
click at [183, 53] on em at bounding box center [187, 57] width 8 height 8
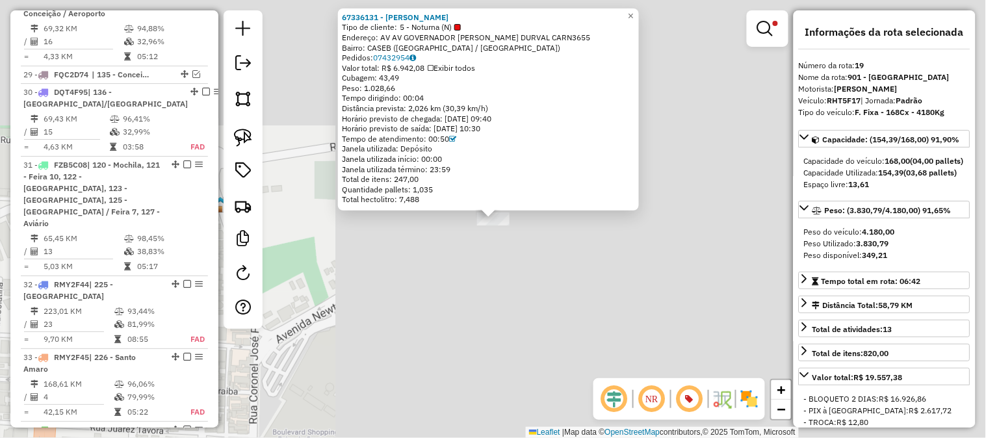
scroll to position [1713, 0]
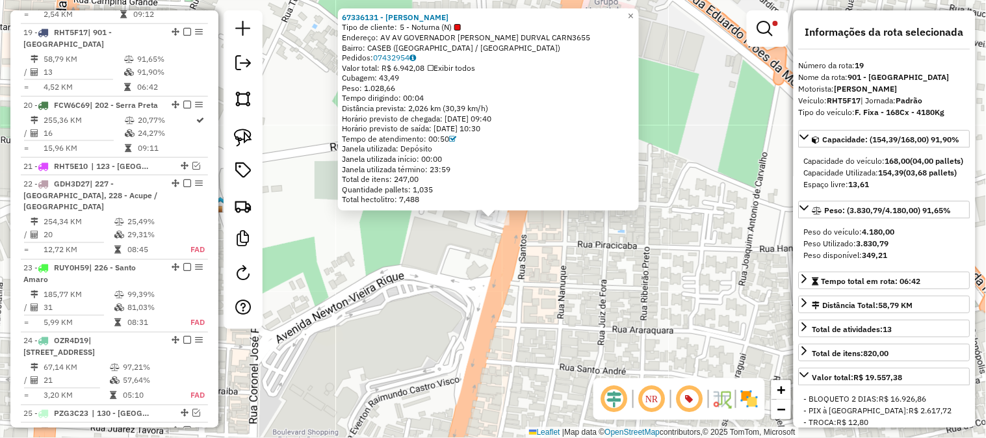
drag, startPoint x: 860, startPoint y: 101, endPoint x: 837, endPoint y: 100, distance: 22.8
click at [837, 100] on strong "RHT5F17" at bounding box center [844, 101] width 34 height 10
drag, startPoint x: 860, startPoint y: 100, endPoint x: 830, endPoint y: 101, distance: 30.6
click at [830, 101] on strong "RHT5F17" at bounding box center [844, 101] width 34 height 10
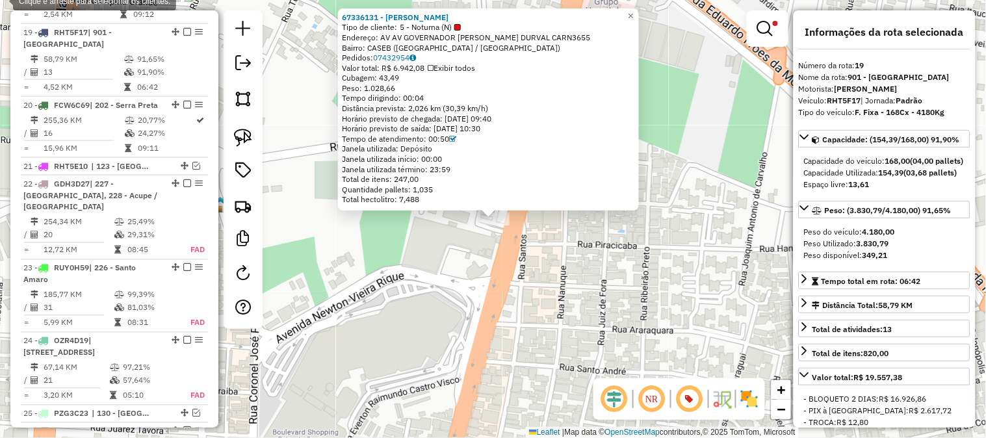
copy strong "RHT5F17"
drag, startPoint x: 863, startPoint y: 99, endPoint x: 829, endPoint y: 97, distance: 34.5
click at [829, 97] on div "Veículo: RHT5F17 | Jornada: Padrão" at bounding box center [885, 101] width 172 height 12
click at [829, 97] on strong "RHT5F17" at bounding box center [844, 101] width 34 height 10
